Goal: Task Accomplishment & Management: Manage account settings

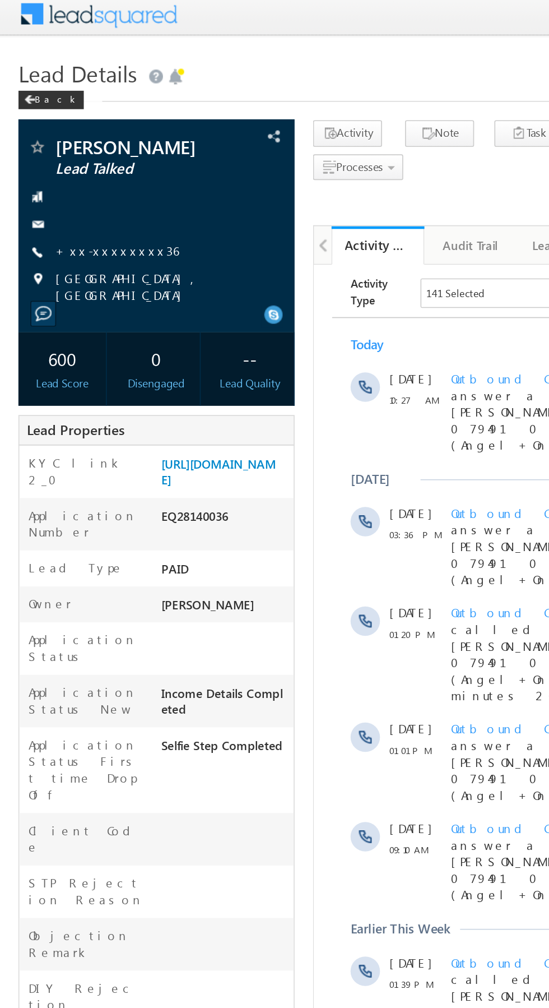
click at [64, 156] on link "+xx-xxxxxxxx36" at bounding box center [71, 157] width 75 height 10
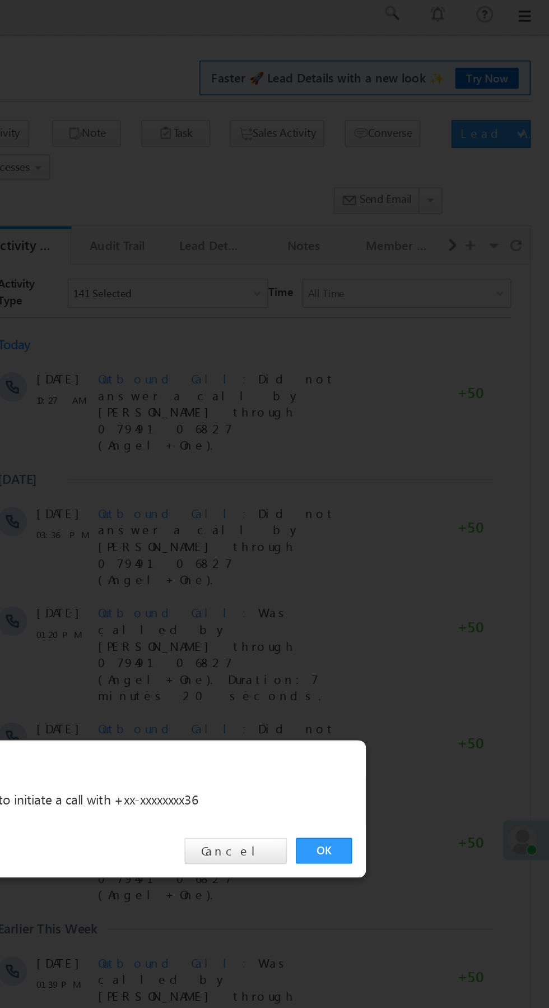
click at [412, 523] on link "OK" at bounding box center [412, 523] width 34 height 16
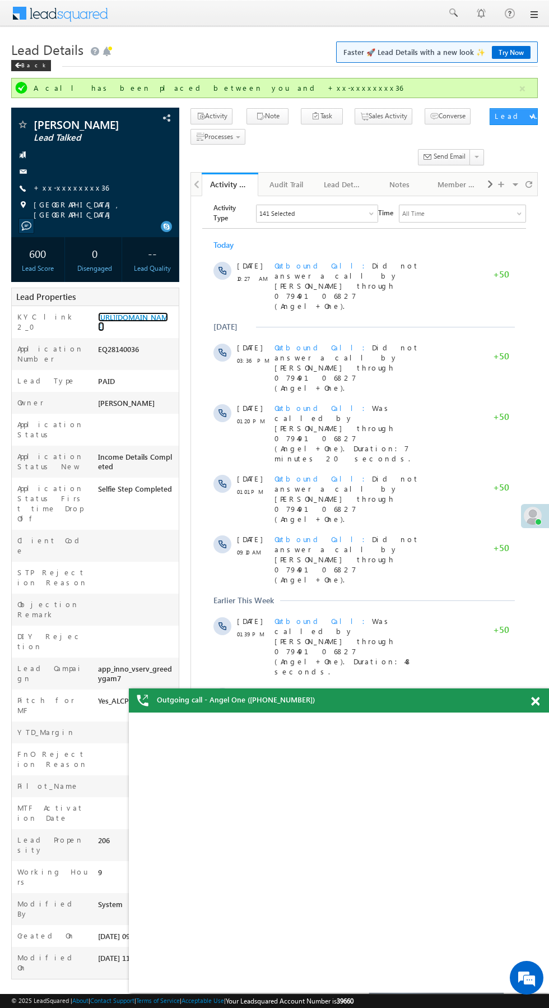
click at [144, 312] on link "https://angelbroking1-pk3em7sa.customui-test.leadsquared.com?leadId=18f365ea-3e…" at bounding box center [133, 321] width 70 height 19
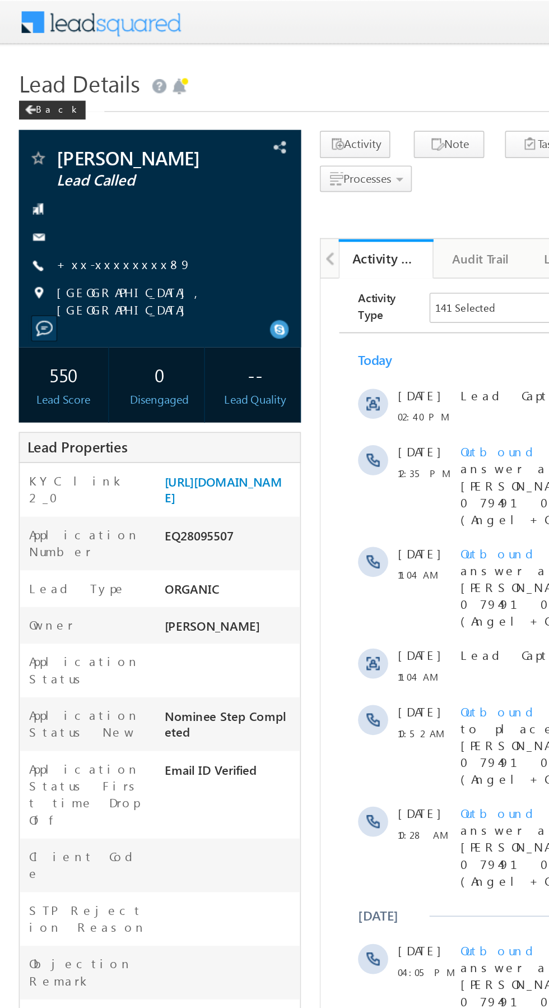
click at [69, 159] on link "+xx-xxxxxxxx89" at bounding box center [74, 157] width 81 height 10
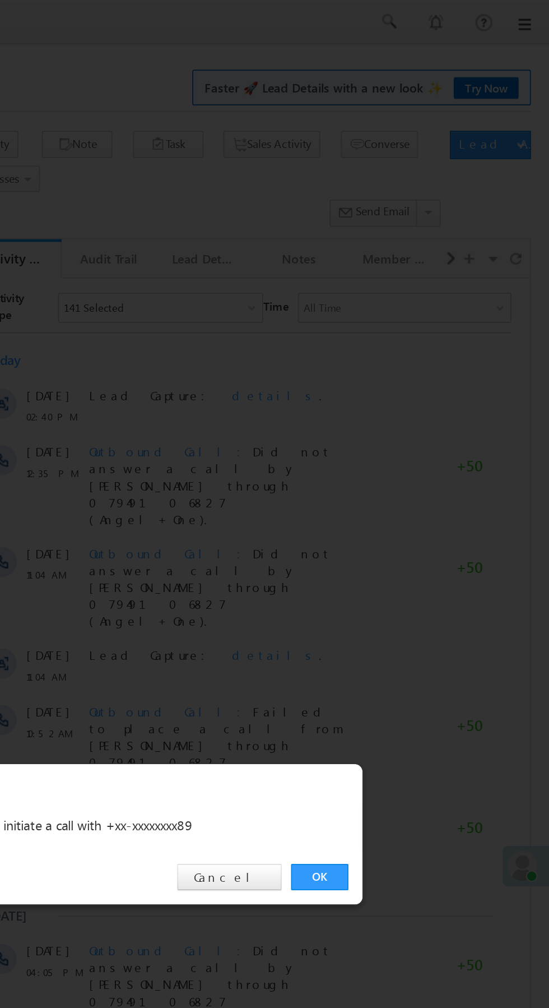
click at [415, 515] on link "OK" at bounding box center [412, 523] width 34 height 16
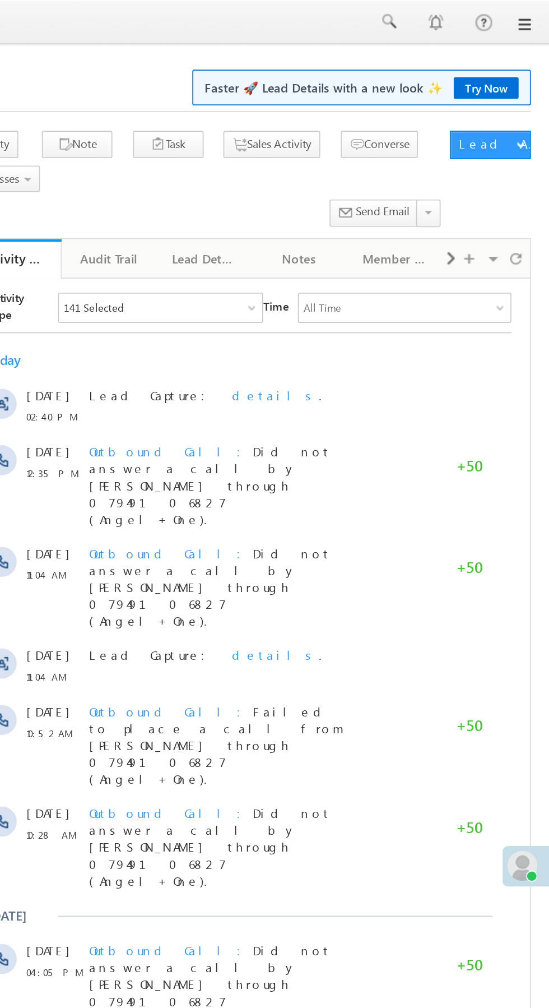
click at [179, 734] on div "Outbound Call Did not answer a call by Anuruddh Kumar through 07949106827 (Ange…" at bounding box center [111, 759] width 156 height 50
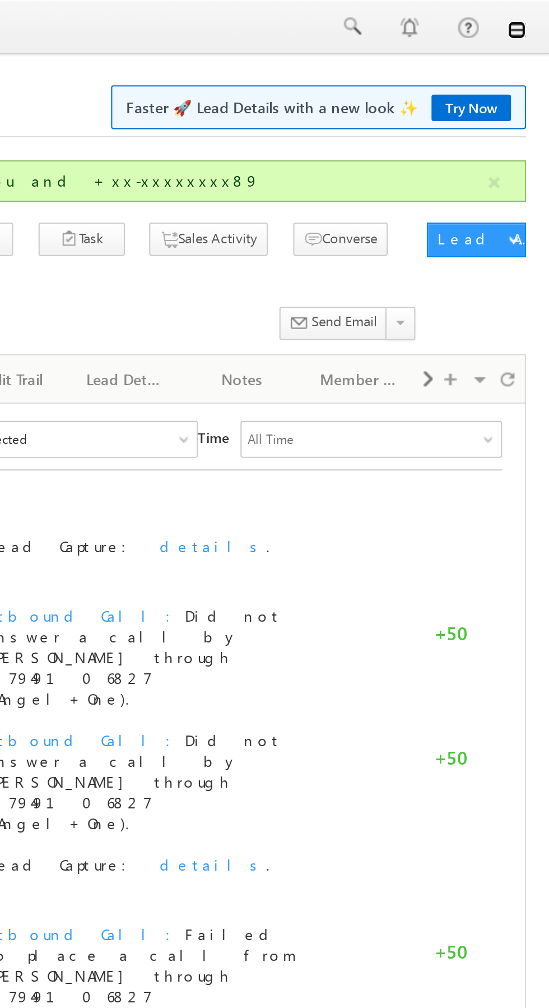
click at [534, 18] on link at bounding box center [533, 14] width 9 height 9
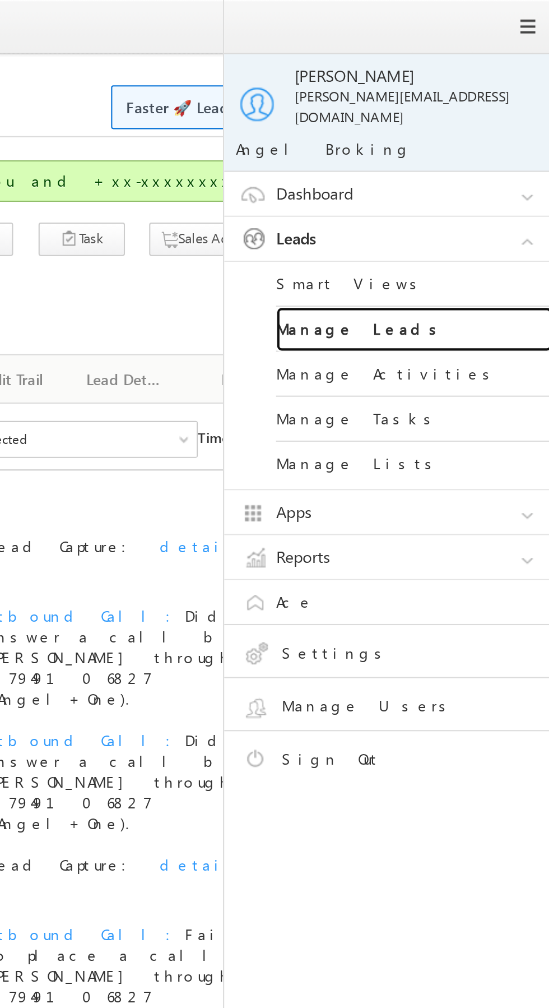
click at [502, 155] on link "Manage Leads" at bounding box center [484, 160] width 135 height 22
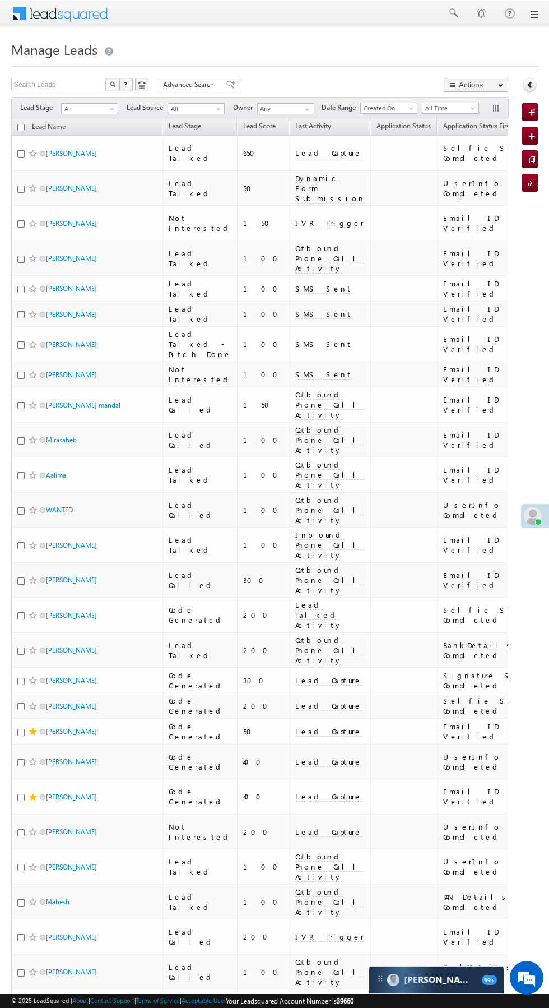
click at [295, 157] on span "Lead Capture" at bounding box center [328, 153] width 67 height 10
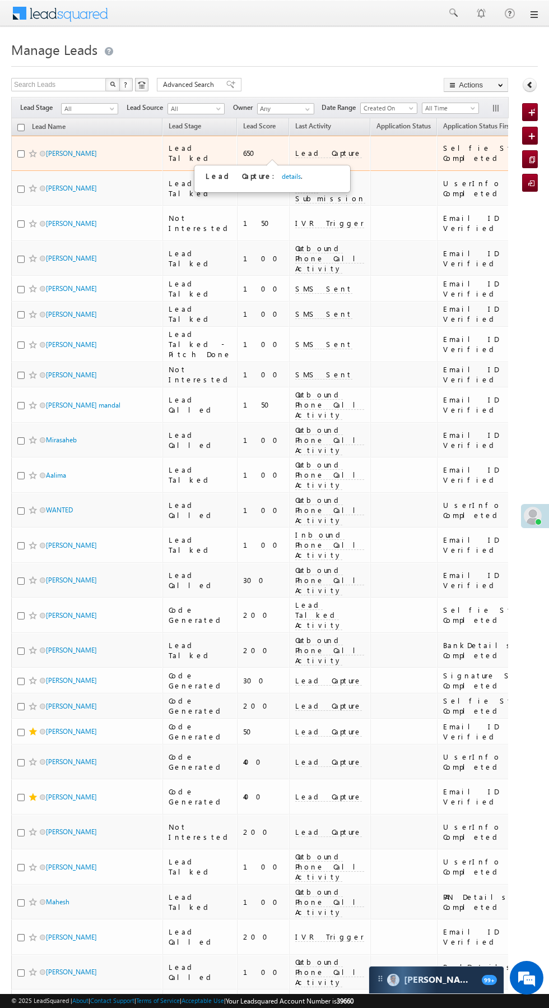
click at [282, 179] on link "details" at bounding box center [291, 176] width 19 height 8
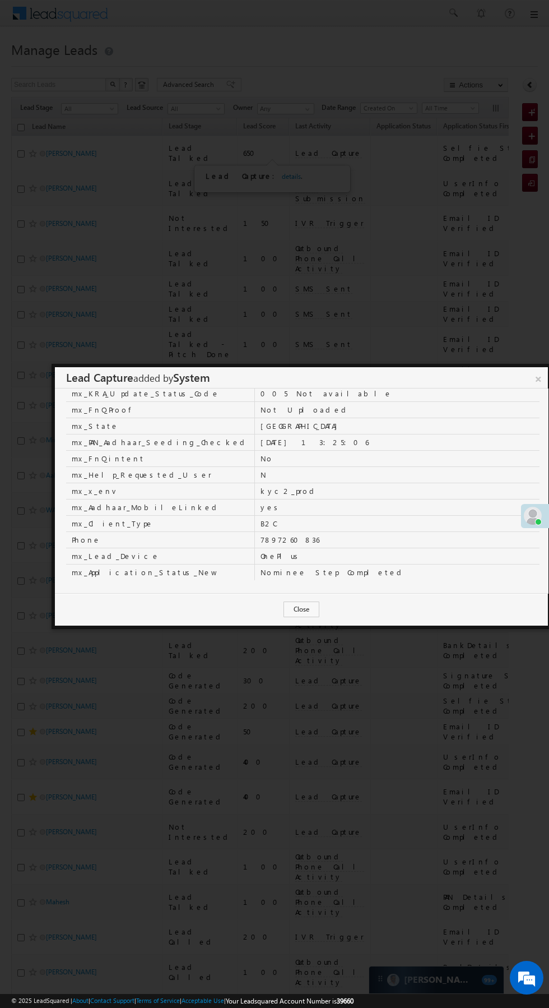
scroll to position [389, 0]
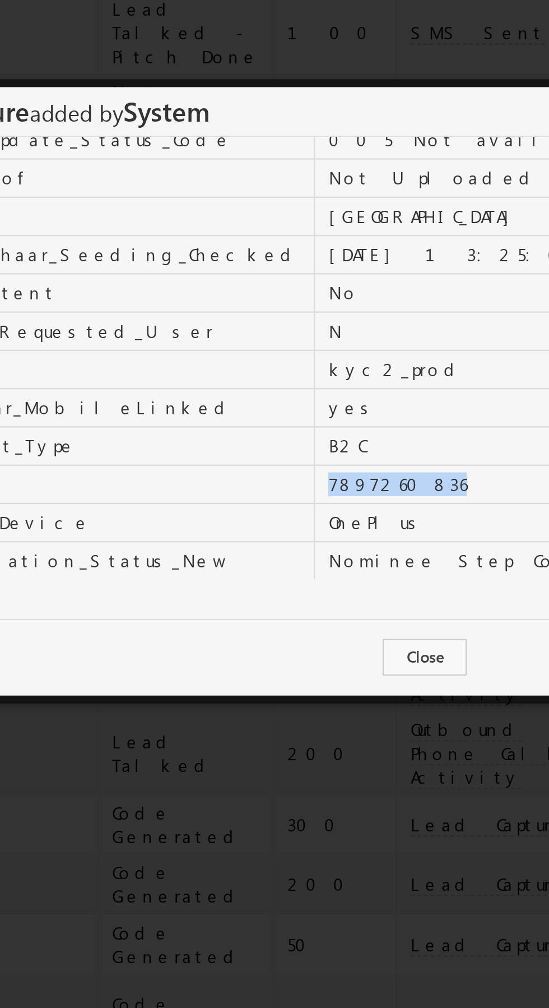
copy td "7897260836"
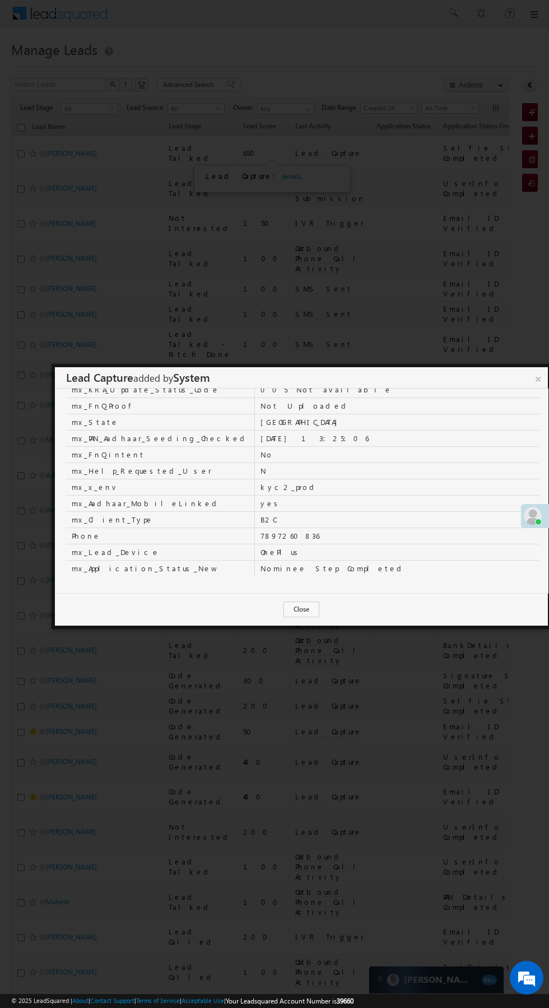
click at [529, 371] on h3 "Lead Capture added by System" at bounding box center [307, 377] width 482 height 21
click at [535, 374] on link "×" at bounding box center [538, 377] width 19 height 20
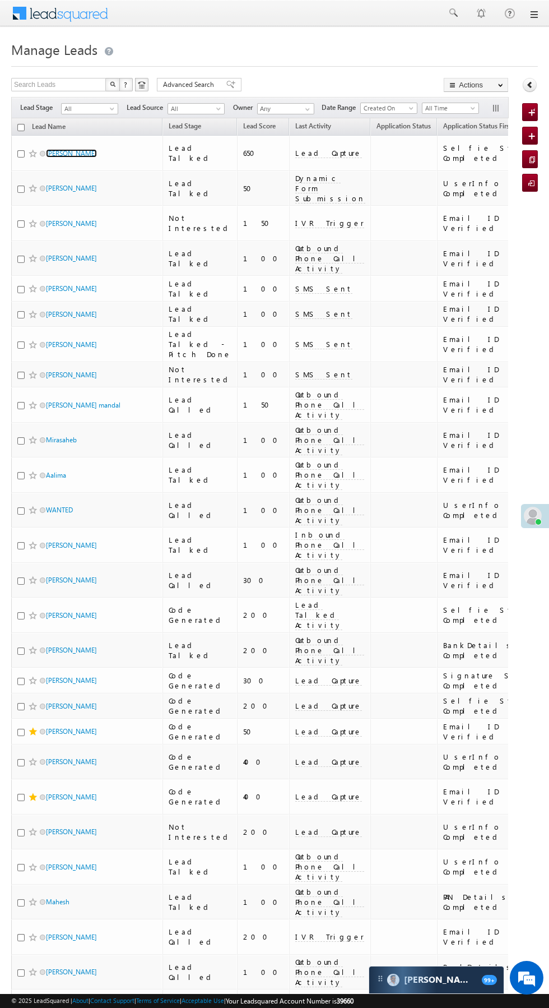
click at [78, 150] on link "[PERSON_NAME]" at bounding box center [71, 153] width 51 height 8
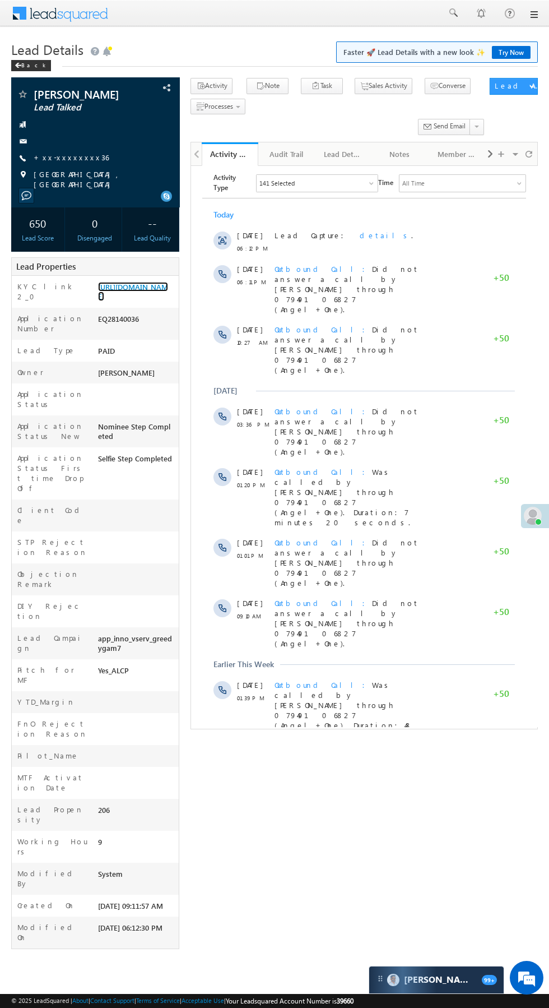
click at [137, 301] on link "[URL][DOMAIN_NAME]" at bounding box center [133, 291] width 70 height 19
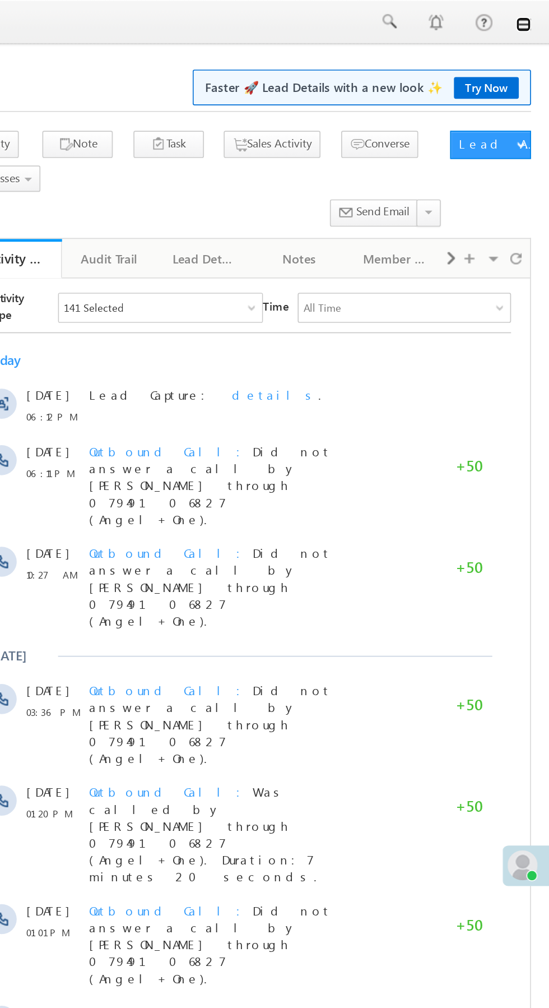
click at [536, 15] on link at bounding box center [533, 14] width 9 height 9
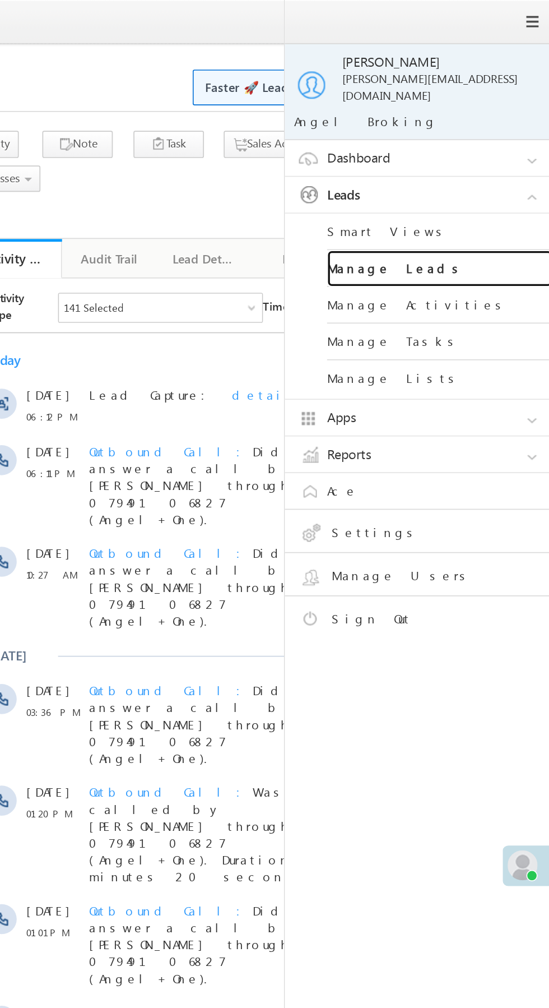
click at [484, 151] on link "Manage Leads" at bounding box center [484, 160] width 135 height 22
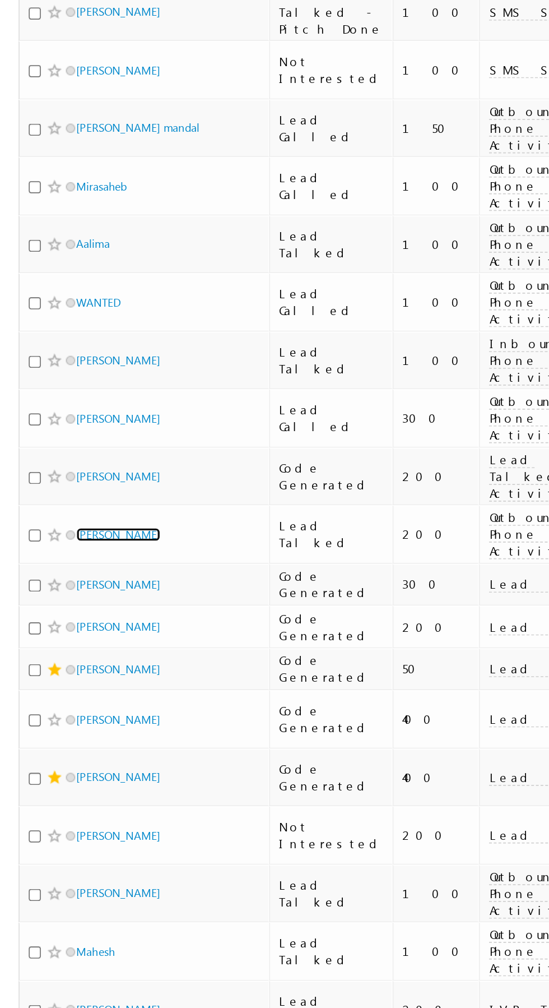
click at [78, 635] on link "Asish Kumar Raula" at bounding box center [71, 639] width 51 height 8
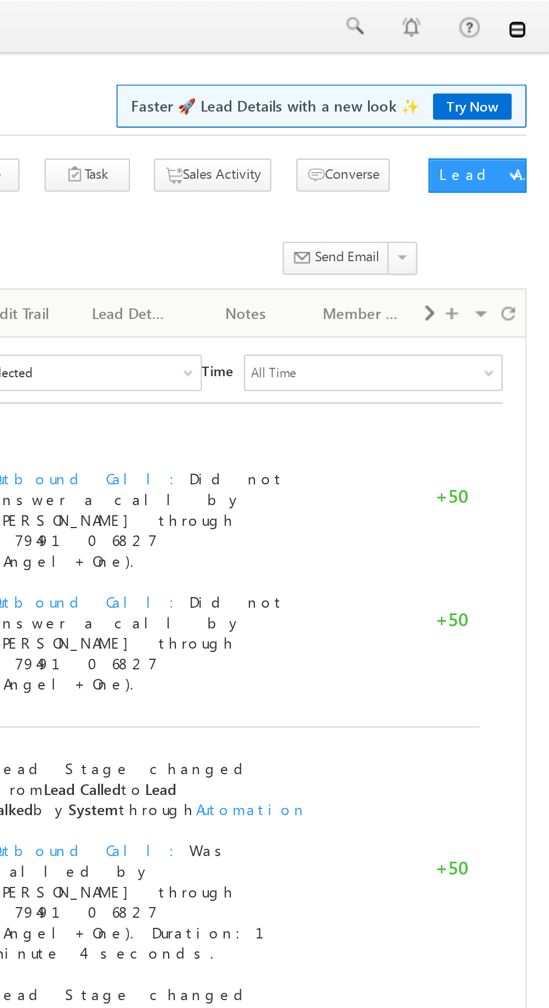
click at [535, 18] on link at bounding box center [533, 14] width 9 height 9
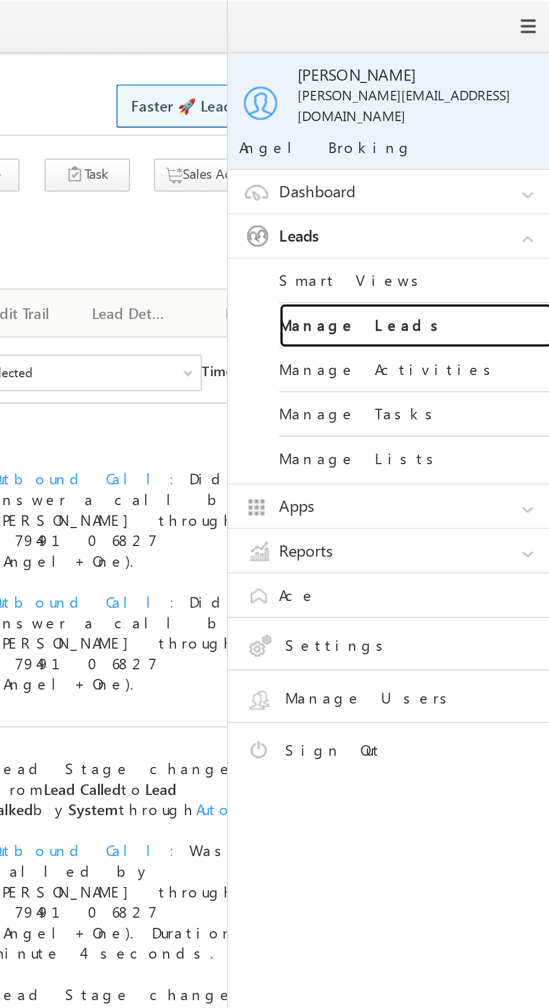
click at [475, 155] on link "Manage Leads" at bounding box center [484, 160] width 135 height 22
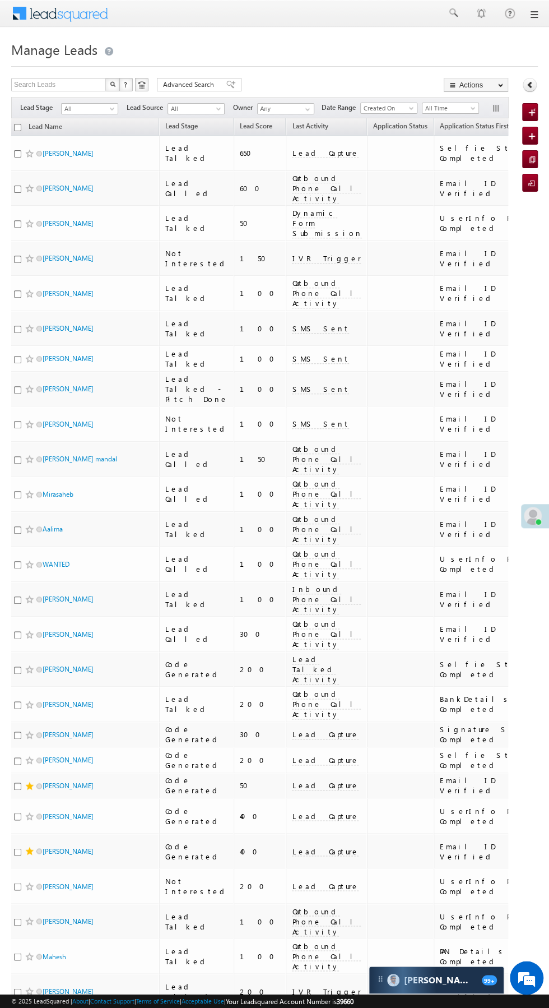
scroll to position [6, 0]
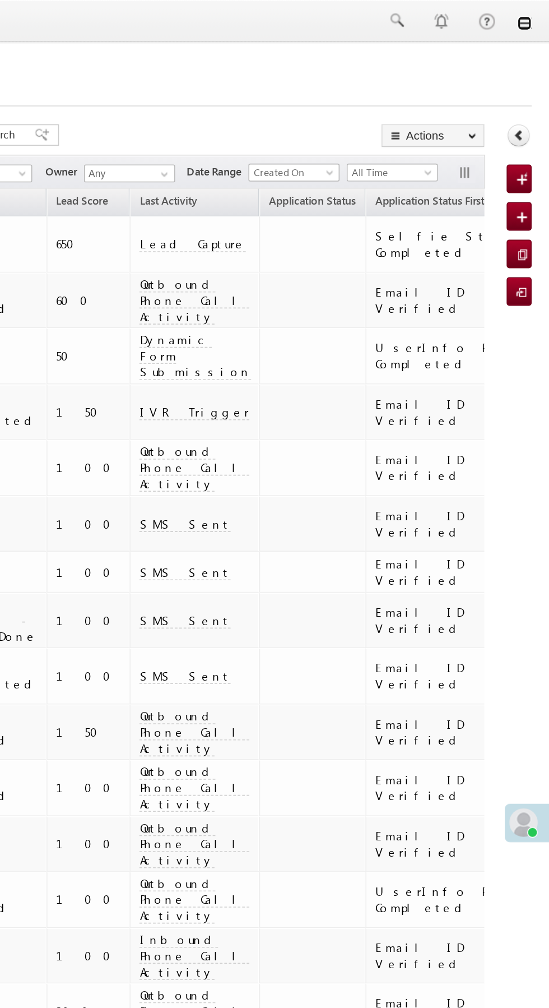
click at [534, 15] on link at bounding box center [533, 14] width 9 height 9
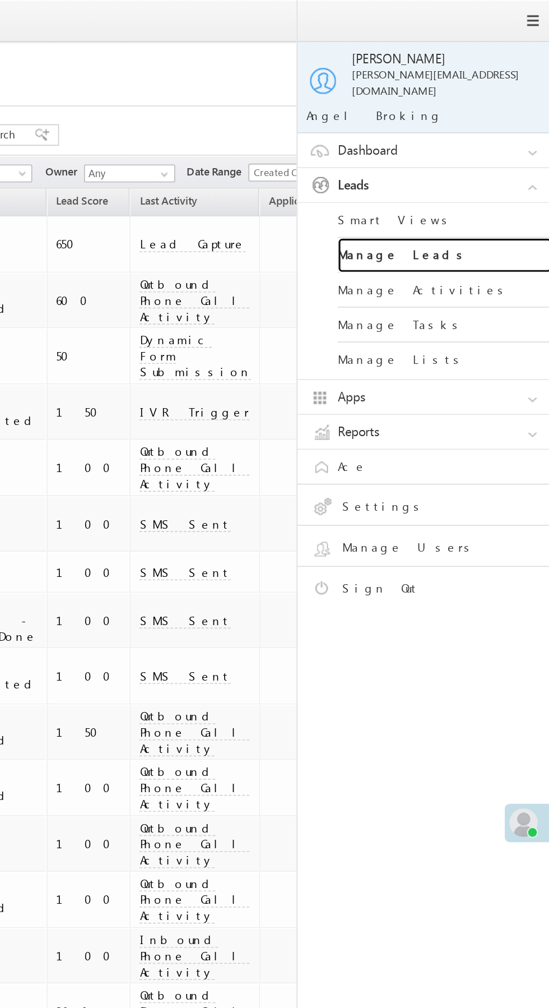
click at [483, 151] on link "Manage Leads" at bounding box center [484, 160] width 135 height 22
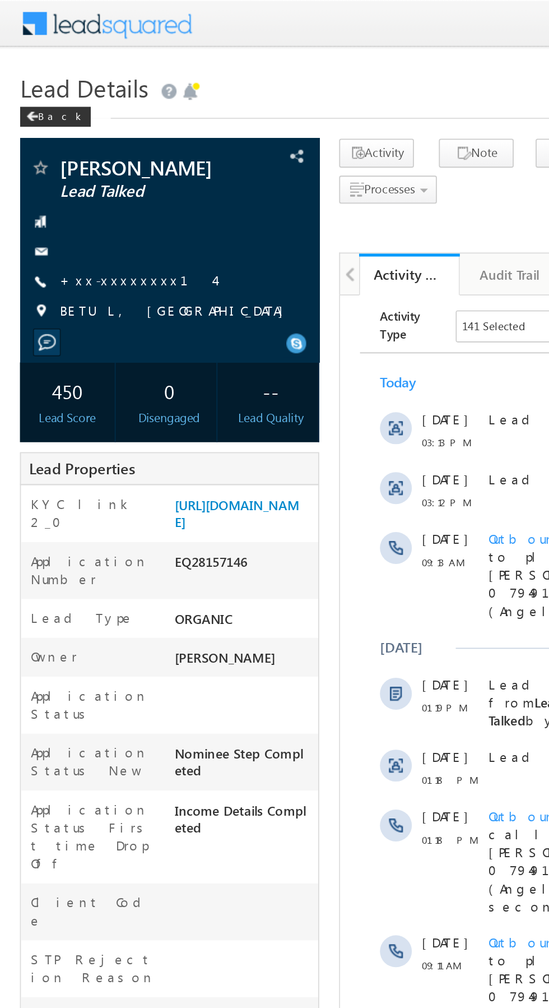
click at [60, 159] on link "+xx-xxxxxxxx14" at bounding box center [77, 157] width 87 height 10
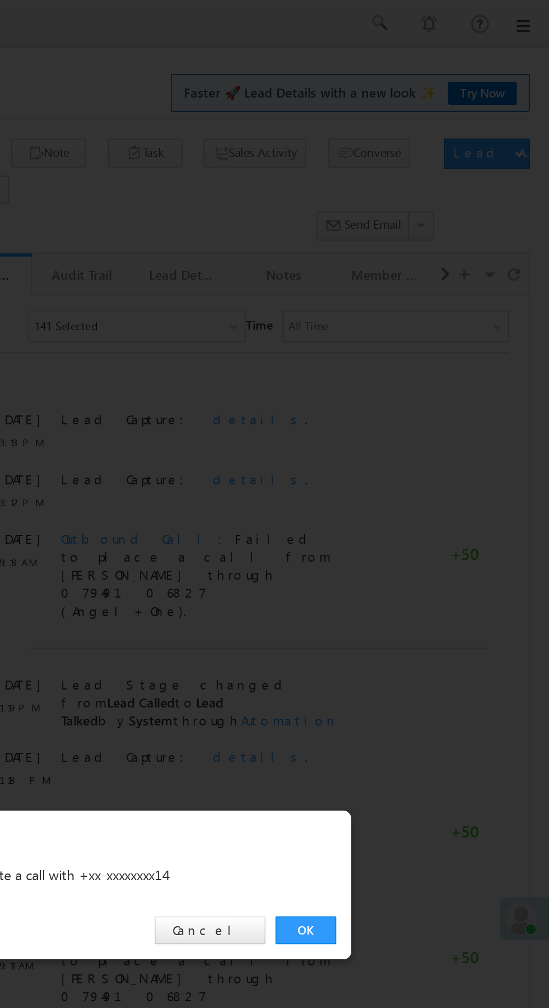
click at [412, 521] on link "OK" at bounding box center [412, 523] width 34 height 16
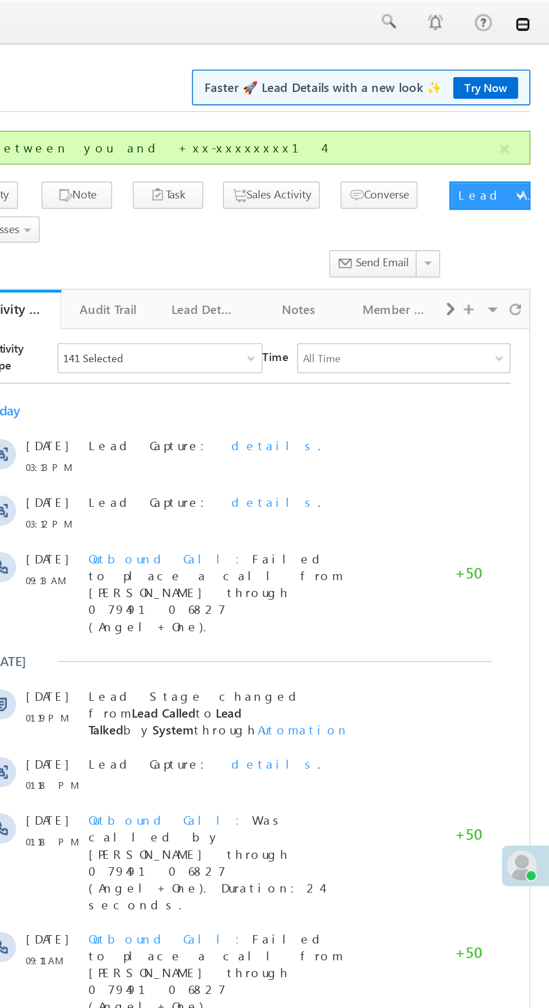
click at [534, 15] on link at bounding box center [533, 14] width 9 height 9
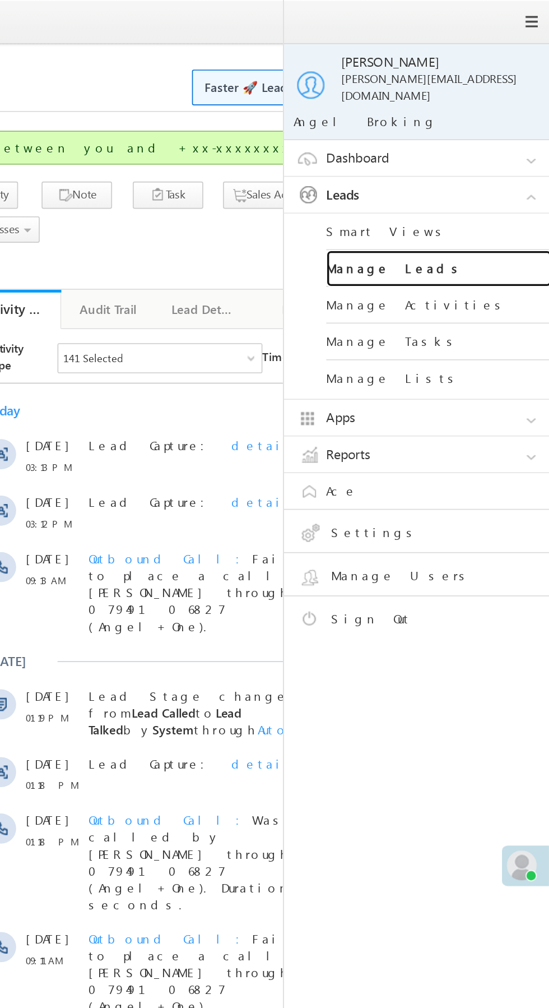
click at [494, 156] on link "Manage Leads" at bounding box center [484, 160] width 135 height 22
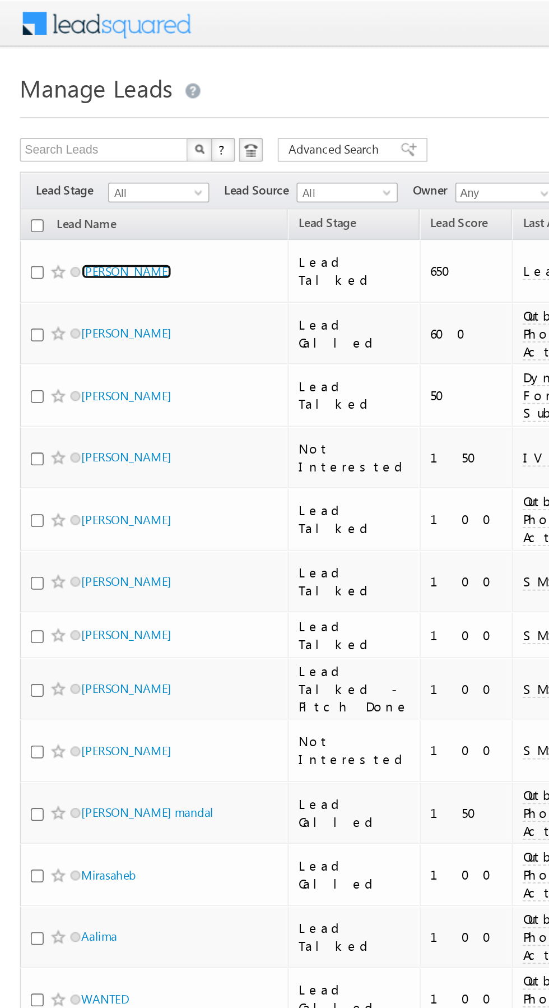
click at [71, 151] on link "Shailender Pal" at bounding box center [71, 153] width 51 height 8
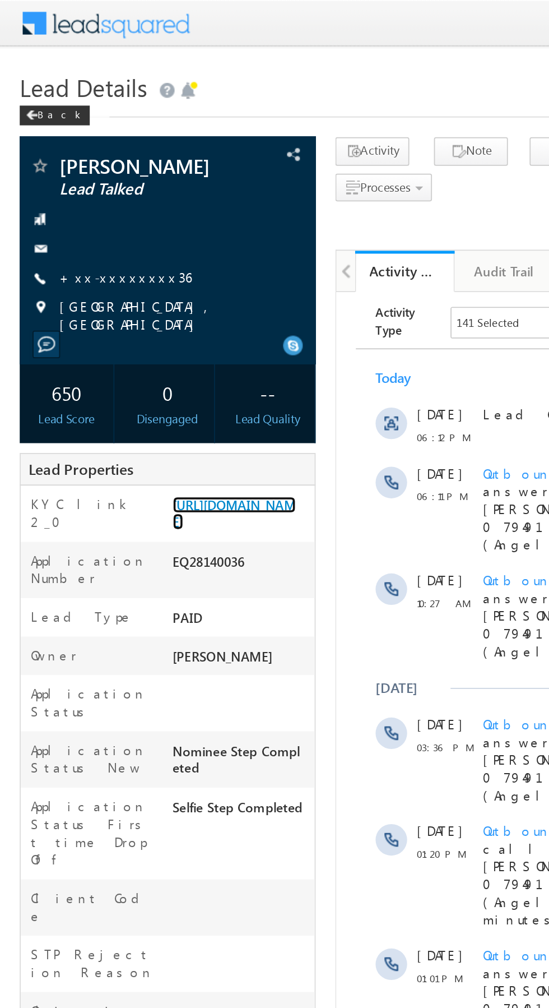
click at [133, 299] on link "https://angelbroking1-pk3em7sa.customui-test.leadsquared.com?leadId=18f365ea-3e…" at bounding box center [133, 291] width 70 height 19
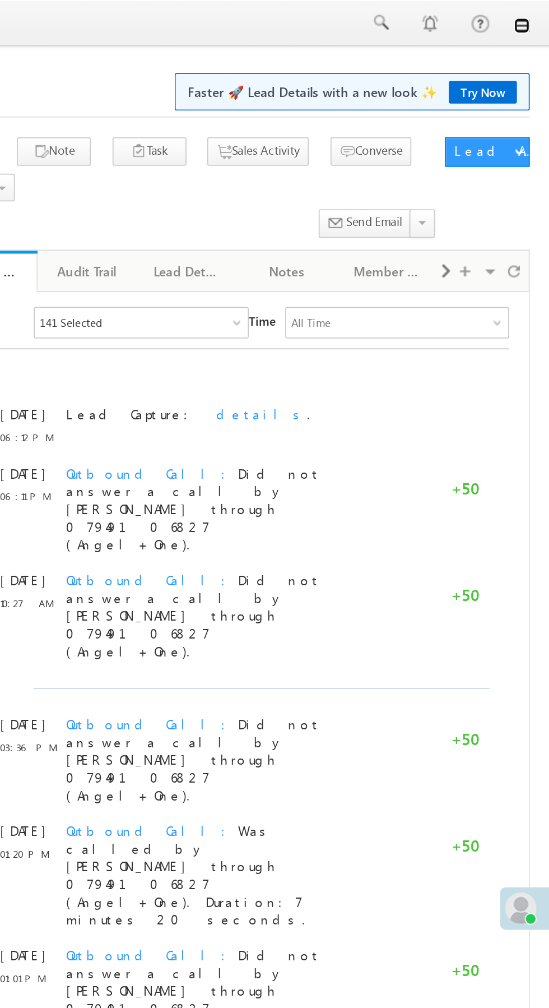
click at [534, 16] on link at bounding box center [533, 14] width 9 height 9
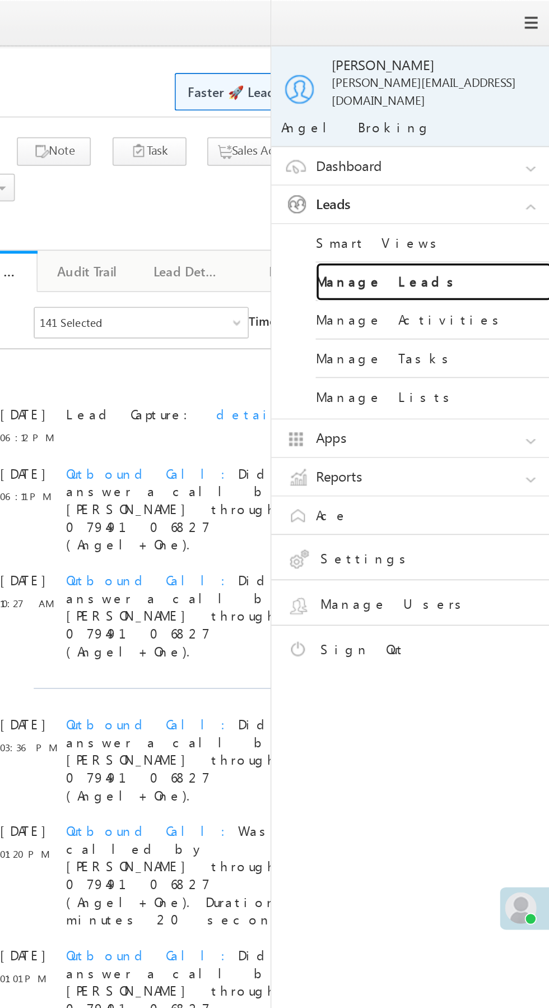
click at [496, 151] on link "Manage Leads" at bounding box center [484, 160] width 135 height 22
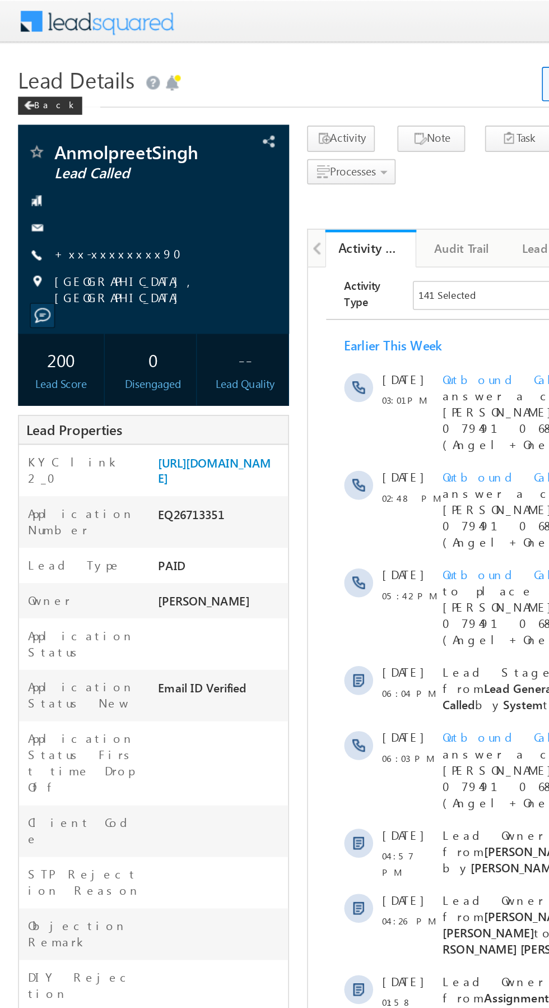
click at [77, 162] on link "+xx-xxxxxxxx90" at bounding box center [77, 157] width 86 height 10
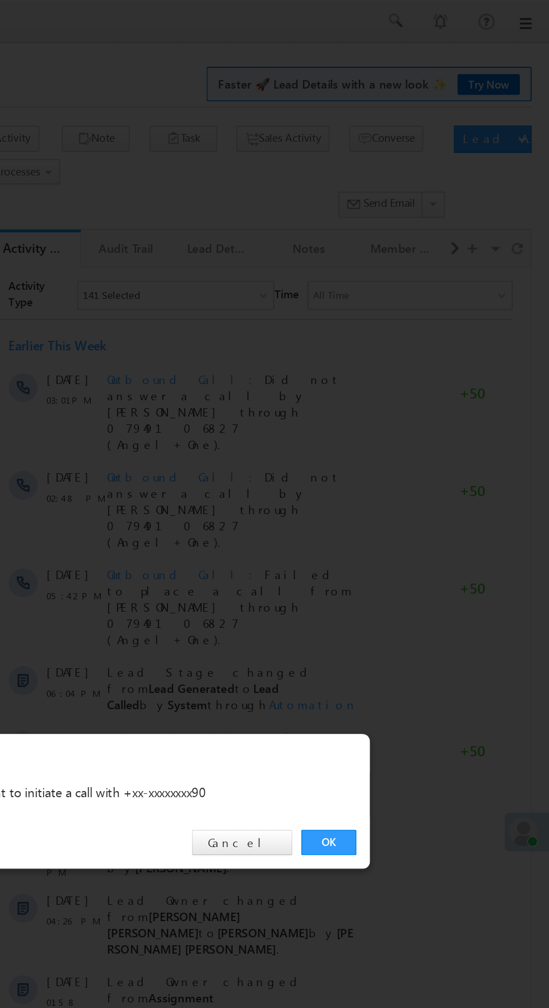
click at [419, 523] on link "OK" at bounding box center [412, 523] width 34 height 16
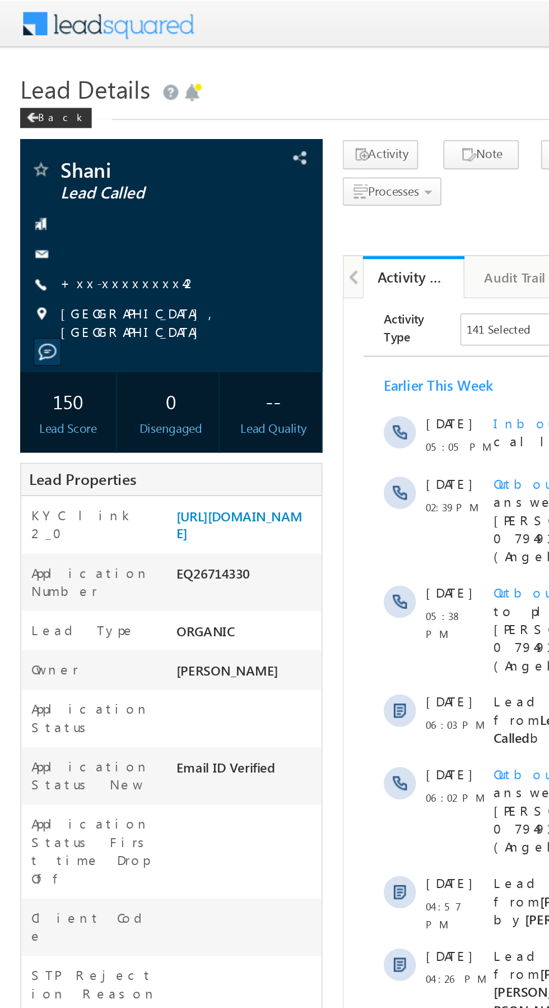
click at [64, 162] on link "+xx-xxxxxxxx42" at bounding box center [72, 157] width 77 height 10
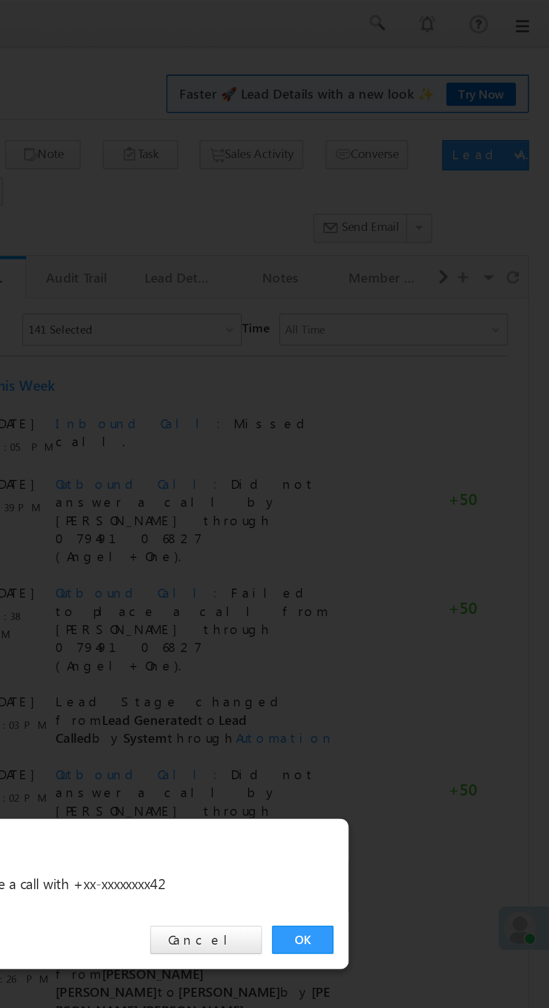
click at [413, 526] on link "OK" at bounding box center [412, 523] width 34 height 16
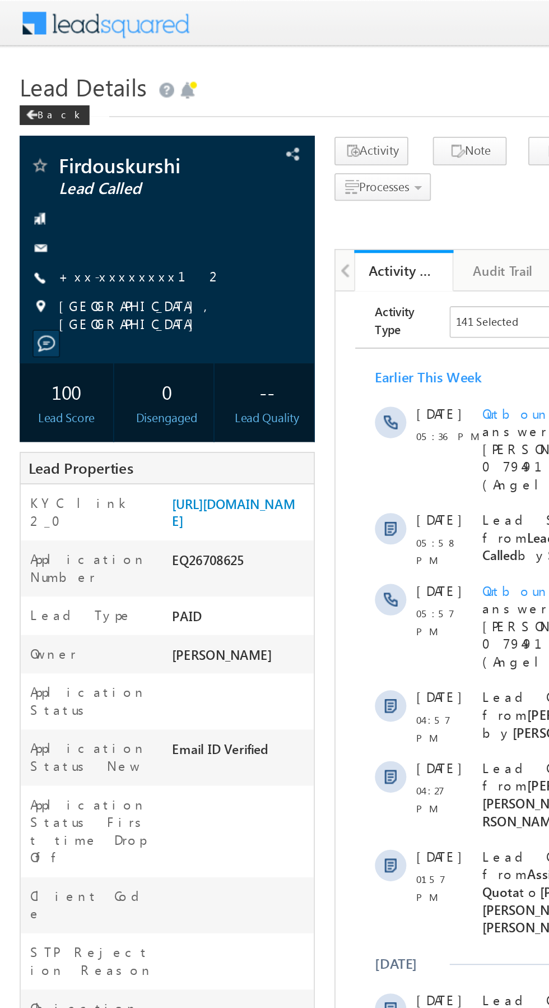
click at [66, 159] on link "+xx-xxxxxxxx12" at bounding box center [81, 157] width 94 height 10
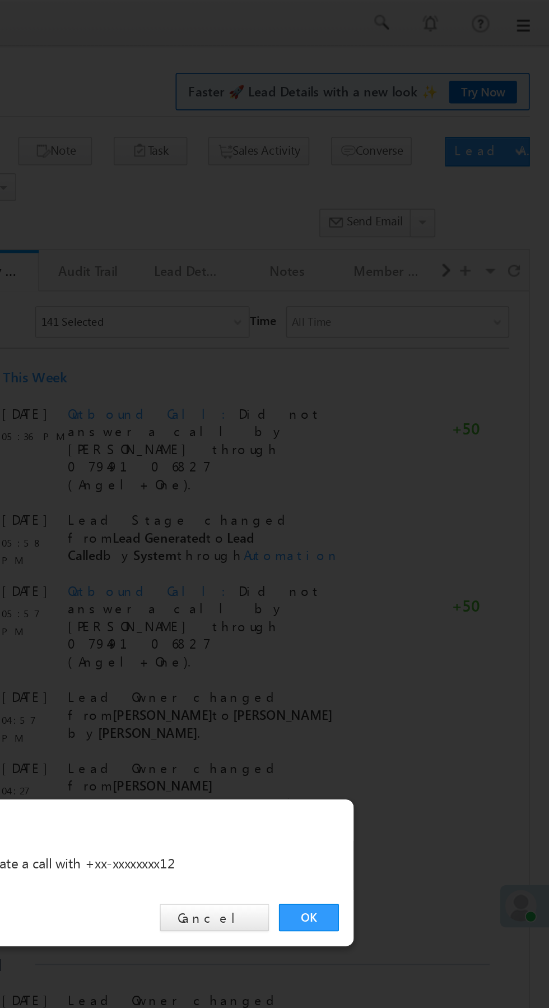
click at [414, 523] on link "OK" at bounding box center [412, 523] width 34 height 16
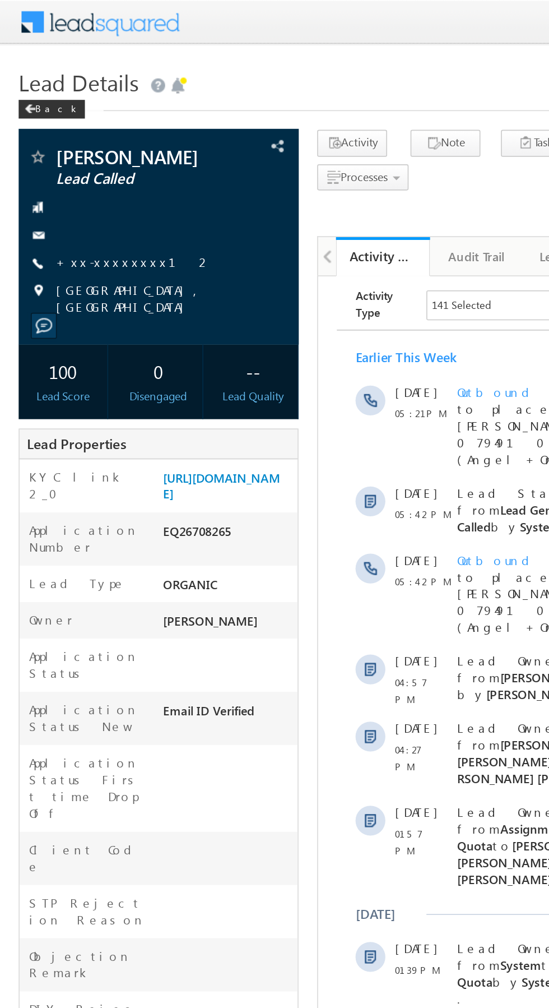
click at [70, 161] on link "+xx-xxxxxxxx12" at bounding box center [81, 157] width 94 height 10
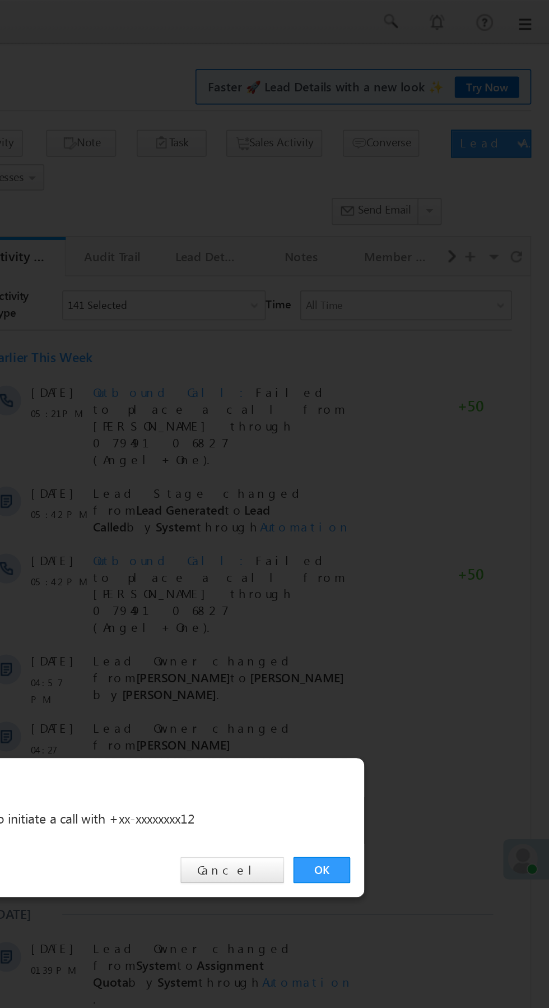
click at [413, 522] on link "OK" at bounding box center [412, 523] width 34 height 16
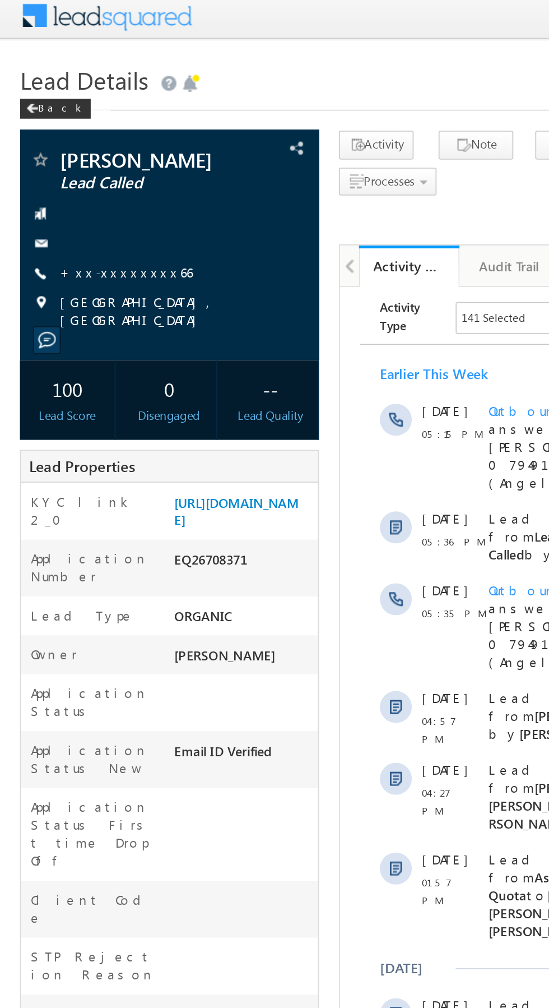
click at [64, 153] on link "+xx-xxxxxxxx66" at bounding box center [71, 157] width 75 height 10
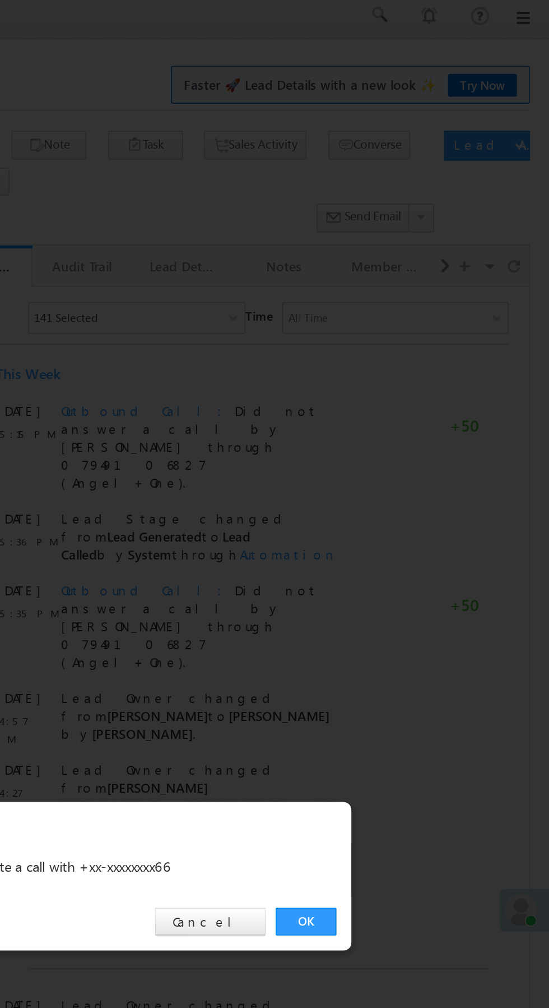
click at [412, 526] on link "OK" at bounding box center [412, 523] width 34 height 16
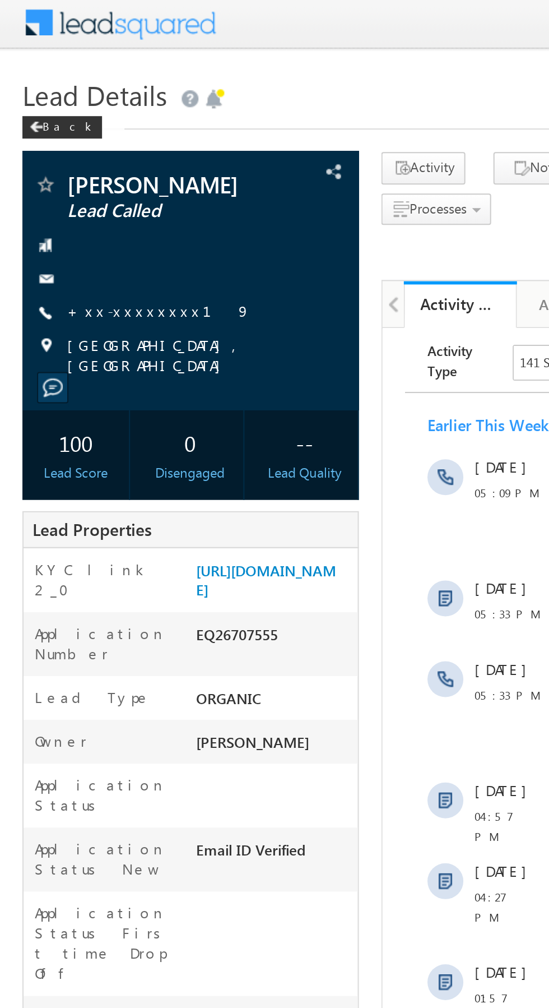
click at [66, 159] on link "+xx-xxxxxxxx19" at bounding box center [80, 157] width 92 height 10
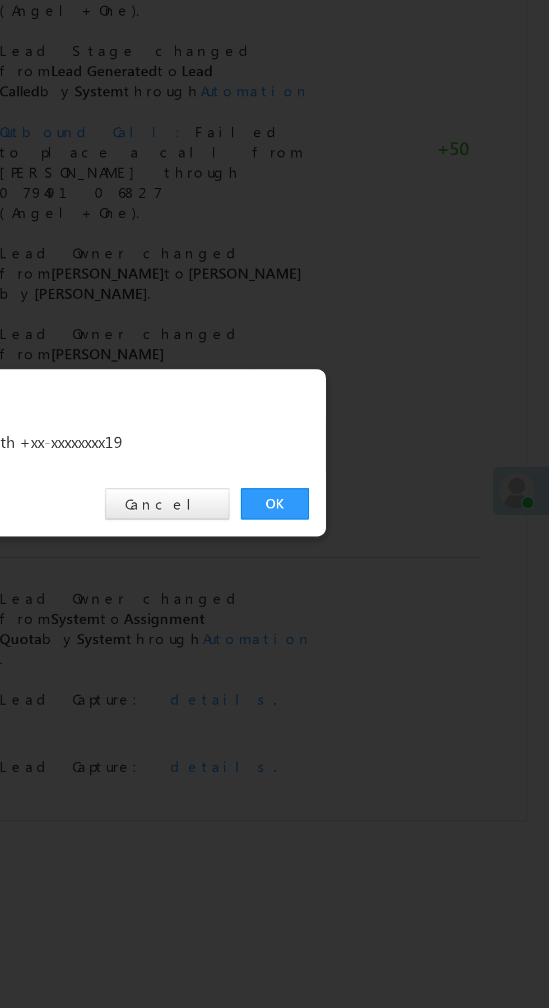
click at [408, 520] on link "OK" at bounding box center [412, 523] width 34 height 16
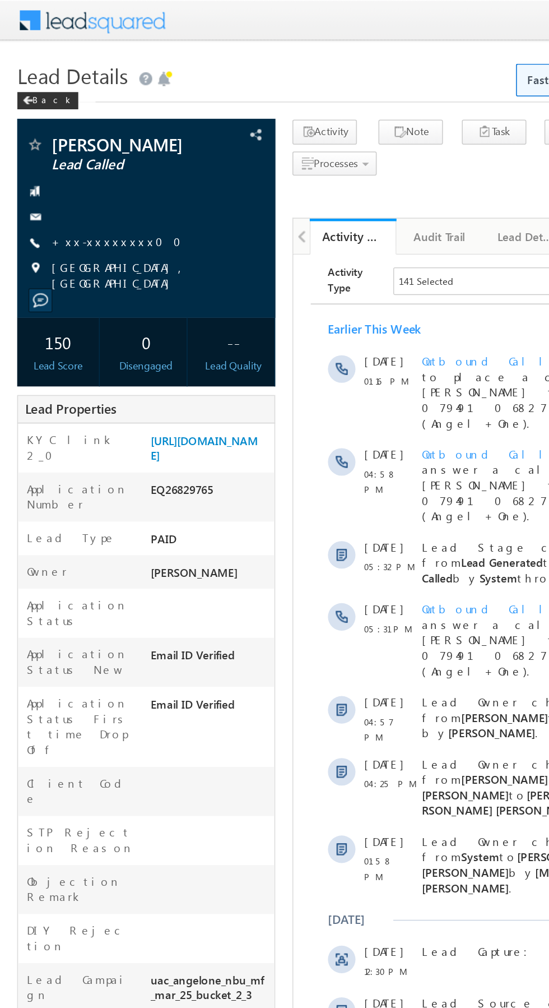
click at [61, 157] on link "+xx-xxxxxxxx00" at bounding box center [79, 157] width 91 height 10
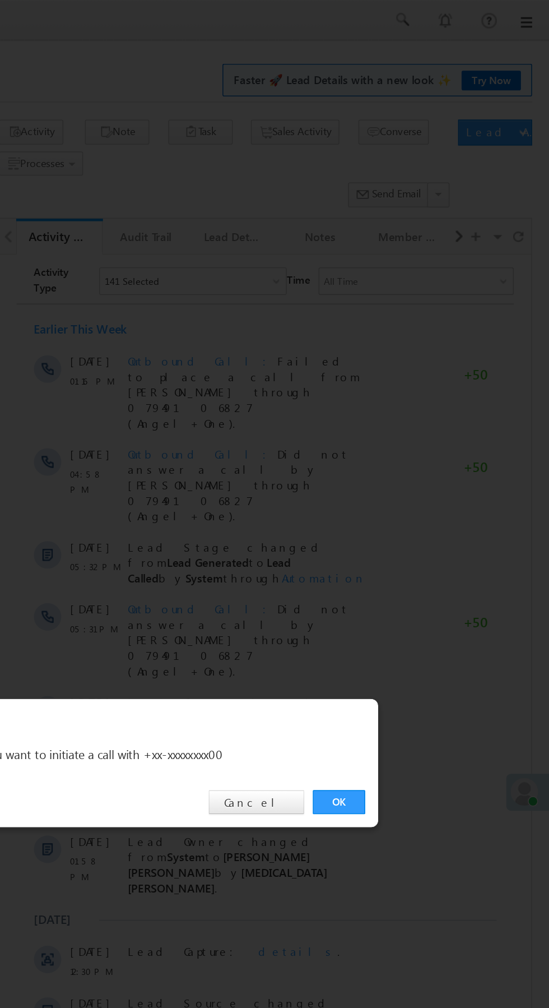
click at [412, 522] on link "OK" at bounding box center [412, 523] width 34 height 16
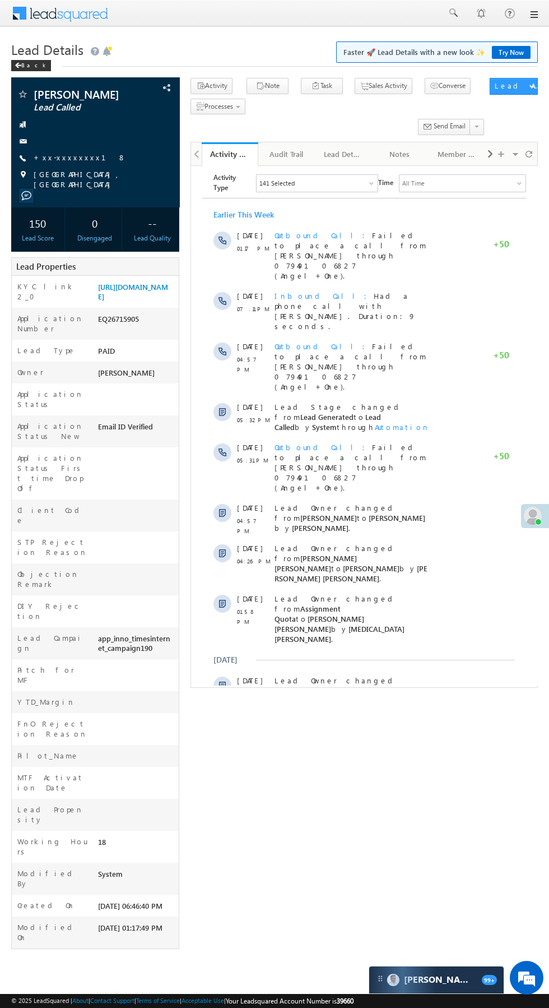
click at [70, 161] on link "+xx-xxxxxxxx18" at bounding box center [80, 157] width 92 height 10
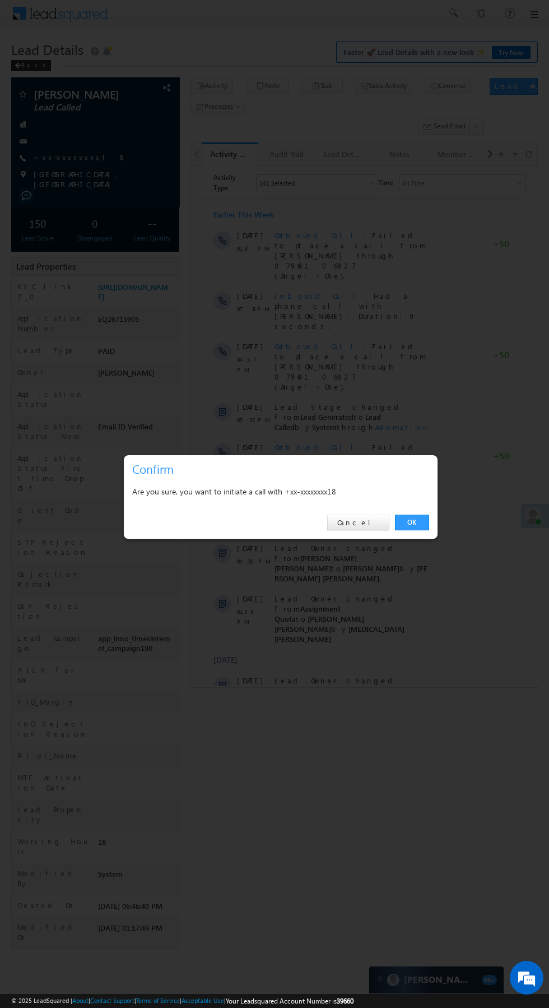
click at [412, 522] on link "OK" at bounding box center [412, 523] width 34 height 16
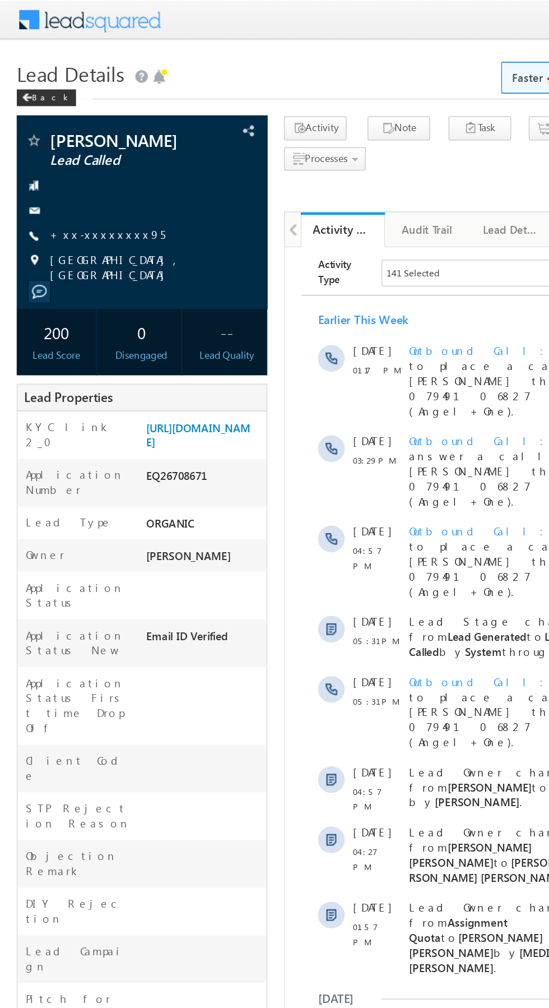
click at [68, 158] on link "+xx-xxxxxxxx95" at bounding box center [72, 157] width 77 height 10
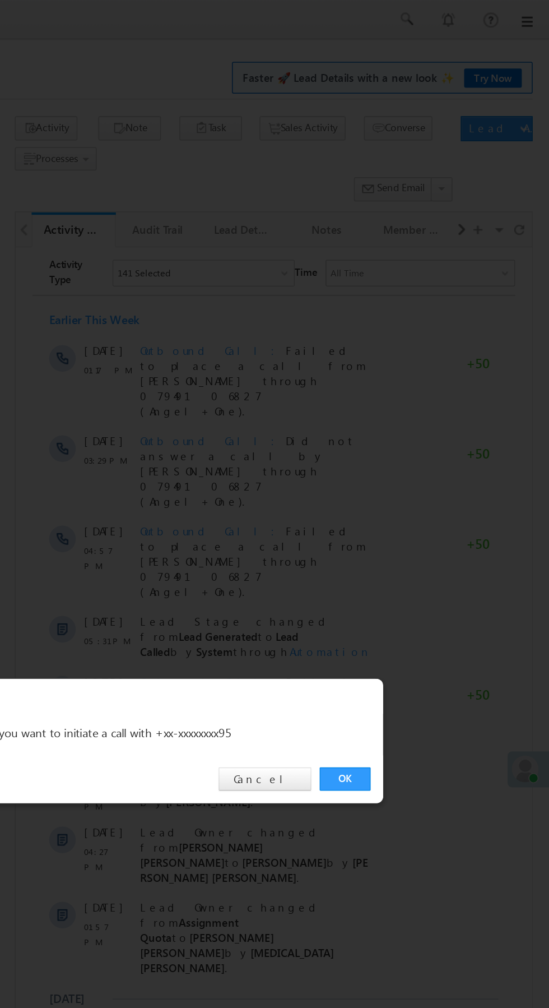
click at [412, 522] on link "OK" at bounding box center [412, 523] width 34 height 16
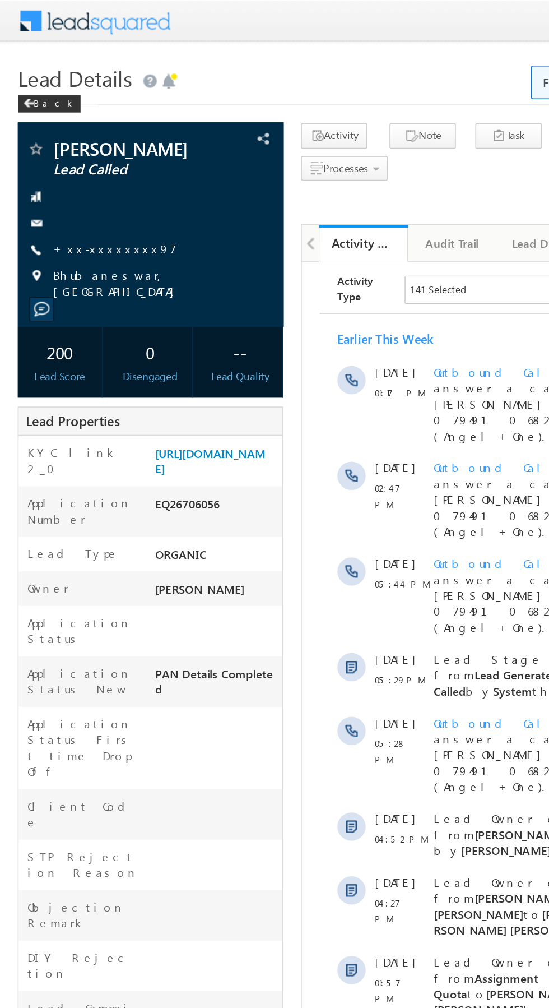
click at [68, 162] on link "+xx-xxxxxxxx97" at bounding box center [73, 157] width 78 height 10
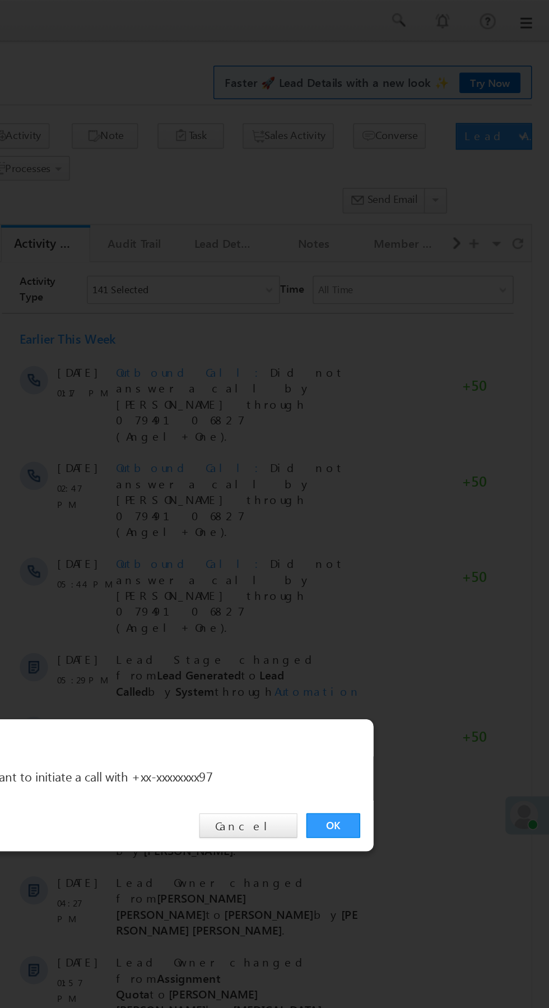
click at [408, 522] on link "OK" at bounding box center [412, 523] width 34 height 16
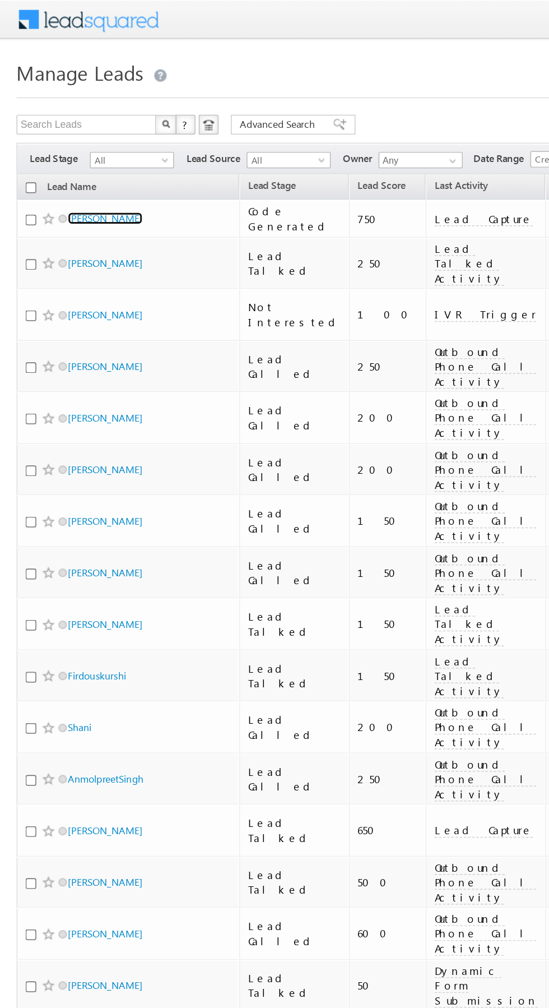
click at [76, 149] on link "[PERSON_NAME]" at bounding box center [71, 148] width 51 height 8
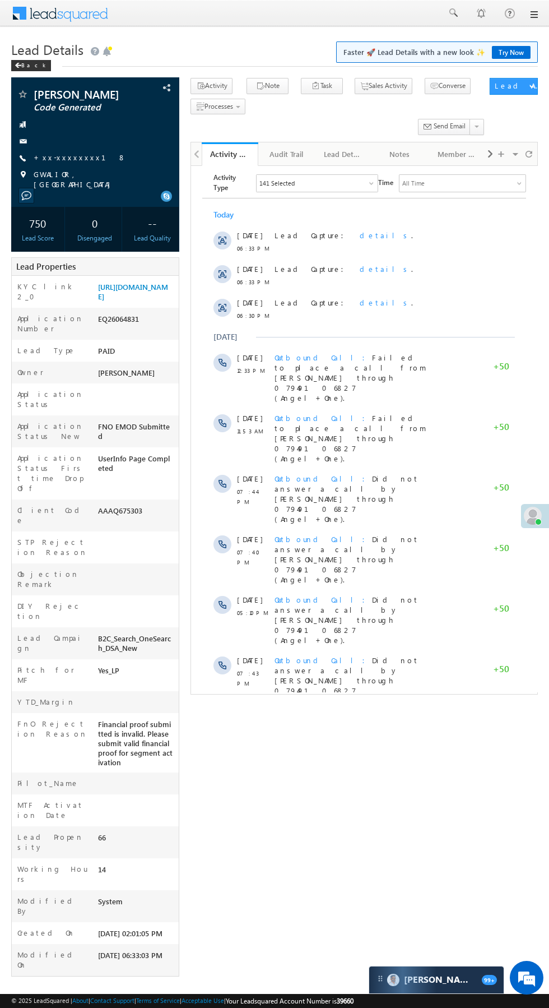
click at [418, 779] on span "Show More" at bounding box center [364, 790] width 313 height 22
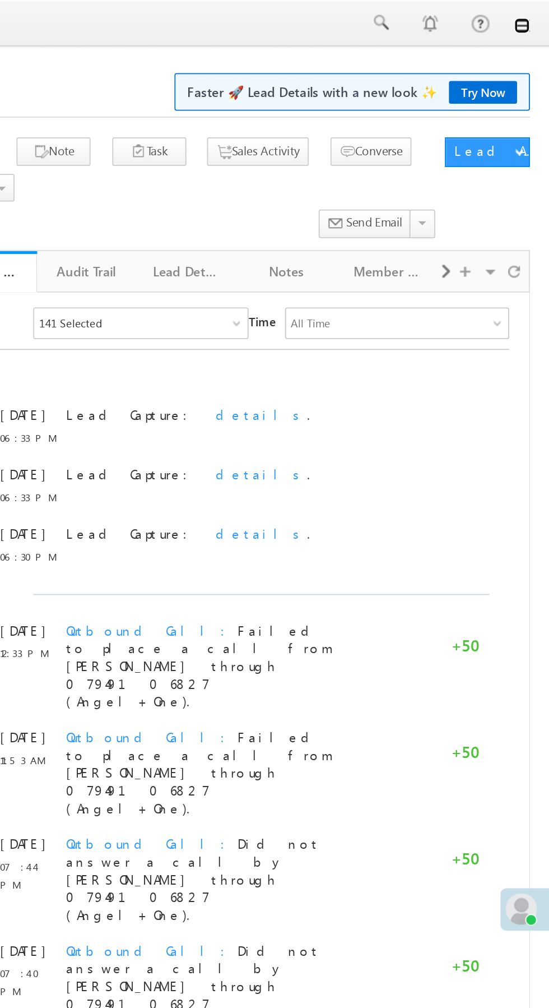
click at [535, 17] on link at bounding box center [533, 14] width 9 height 9
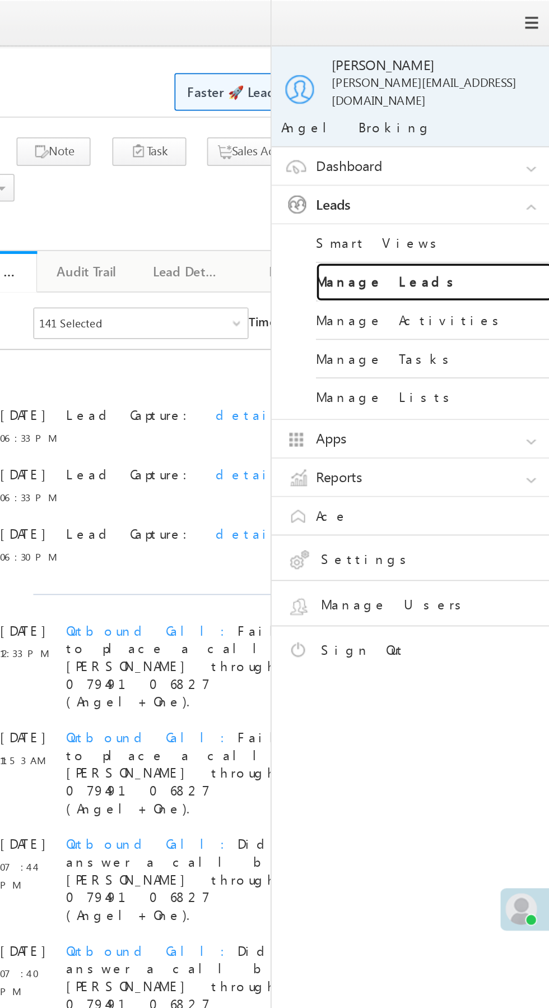
click at [496, 152] on link "Manage Leads" at bounding box center [484, 160] width 135 height 22
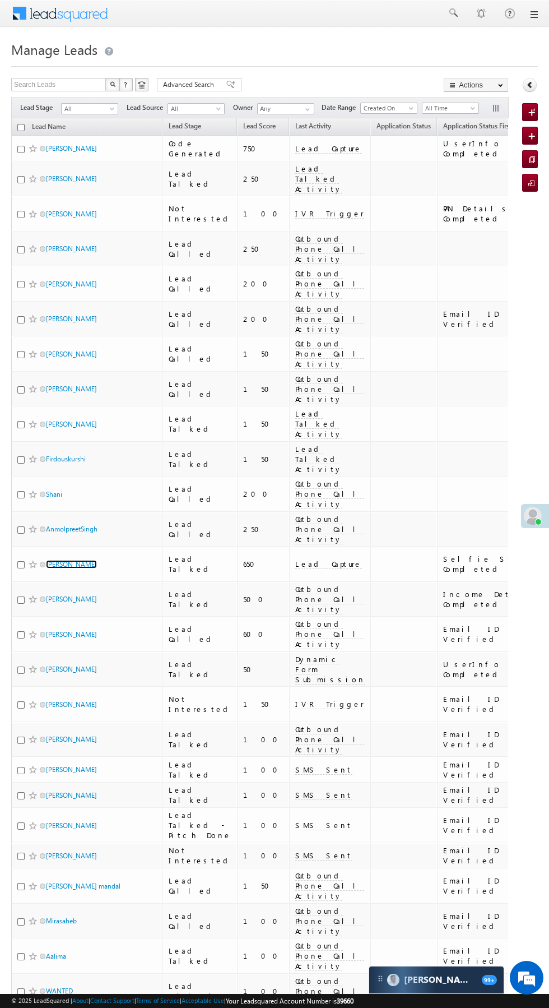
click at [71, 560] on link "[PERSON_NAME]" at bounding box center [71, 564] width 51 height 8
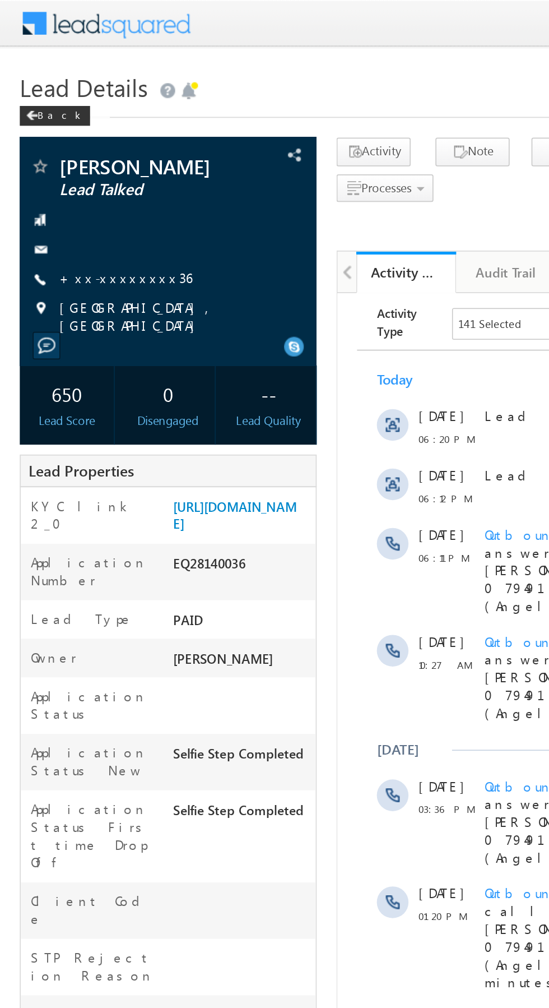
click at [66, 161] on link "+xx-xxxxxxxx36" at bounding box center [71, 157] width 75 height 10
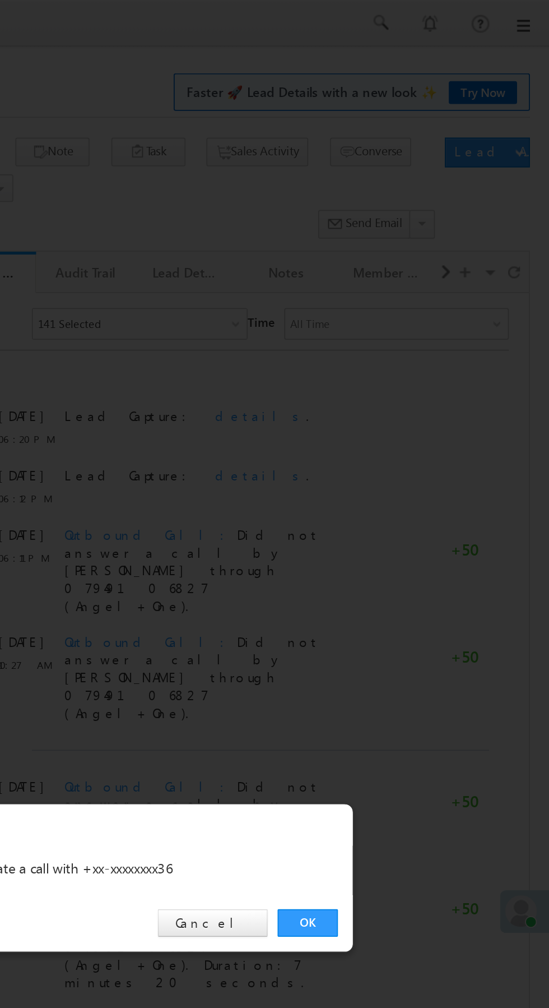
click at [414, 524] on link "OK" at bounding box center [412, 523] width 34 height 16
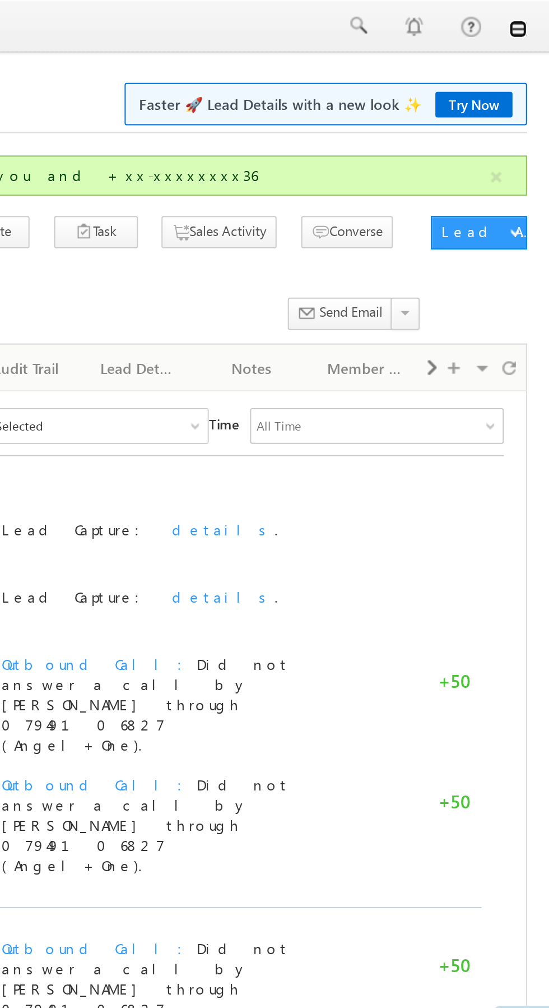
click at [0, 0] on link at bounding box center [0, 0] width 0 height 0
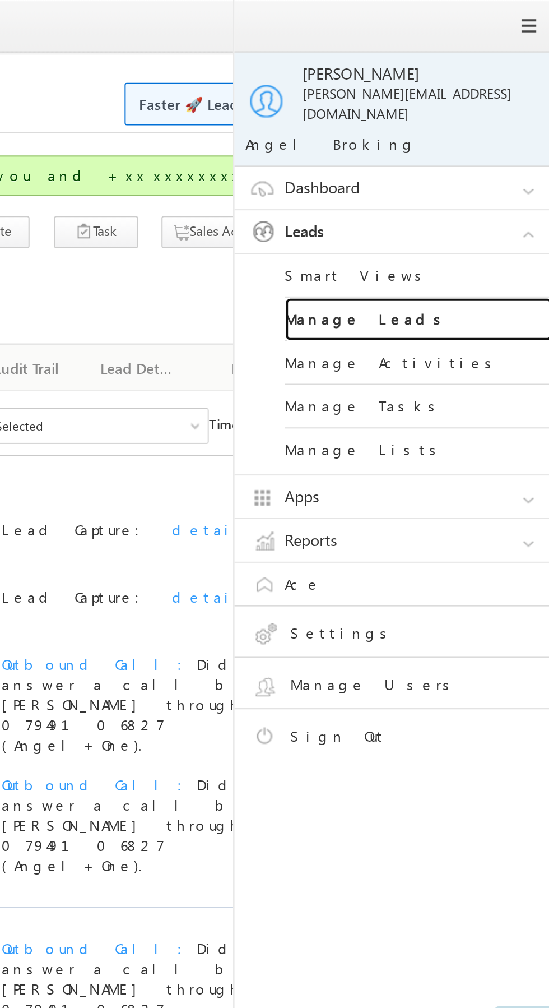
click at [504, 151] on link "Manage Leads" at bounding box center [484, 160] width 135 height 22
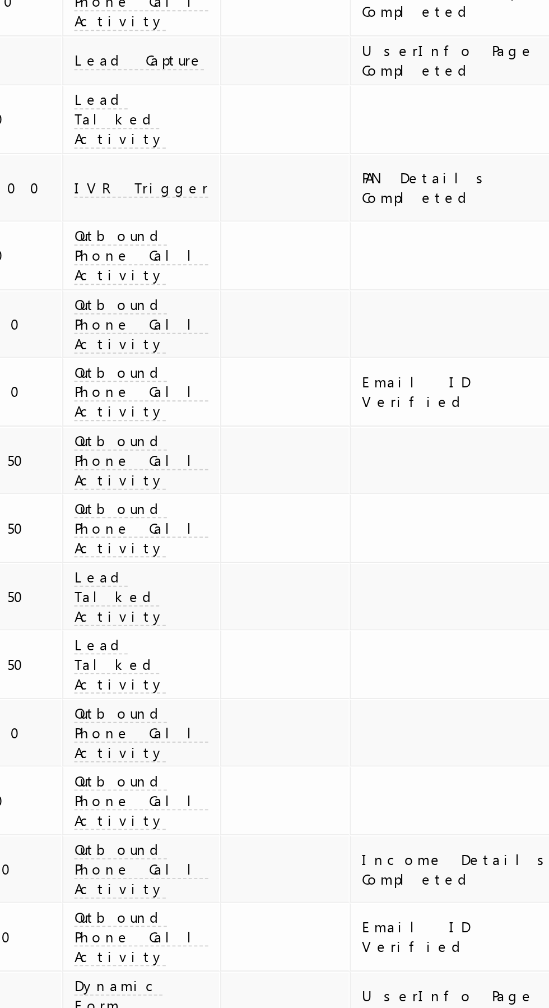
scroll to position [0, 321]
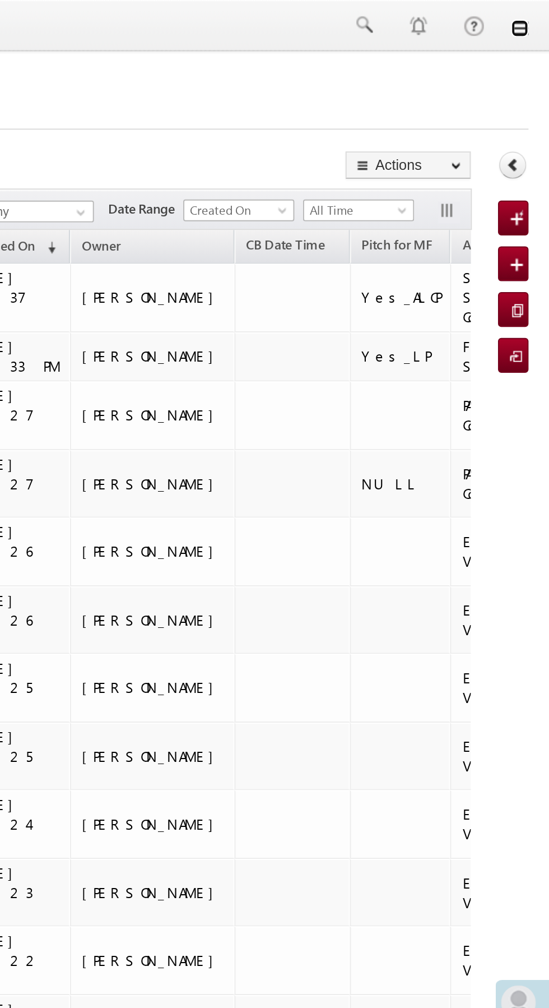
click at [534, 16] on link at bounding box center [533, 14] width 9 height 9
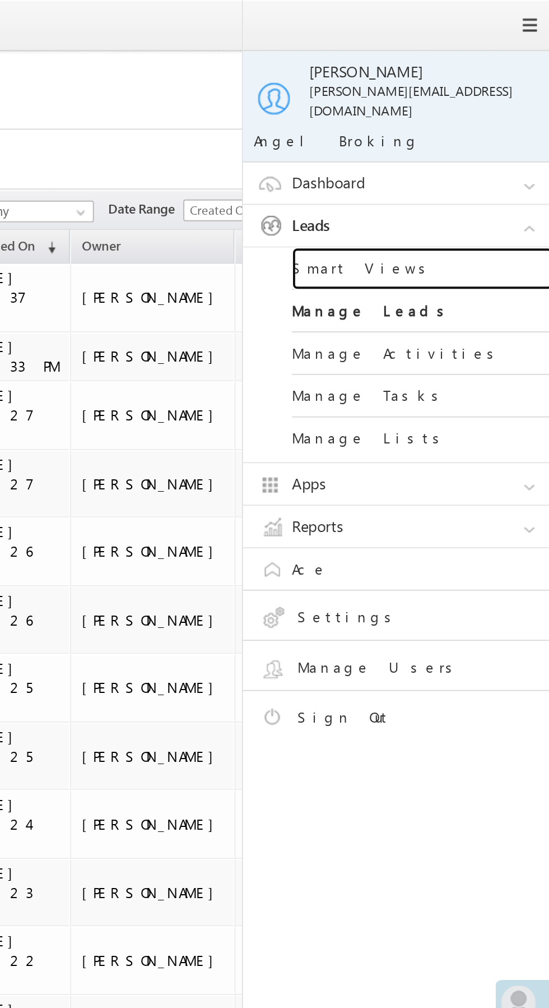
click at [434, 128] on link "Smart Views" at bounding box center [484, 138] width 135 height 22
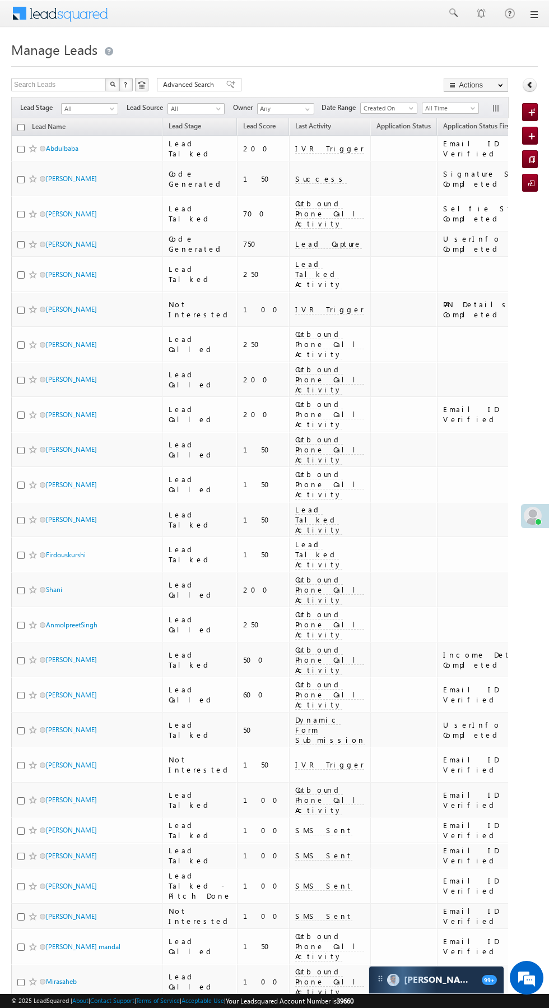
scroll to position [0, 23]
